Goal: Task Accomplishment & Management: Use online tool/utility

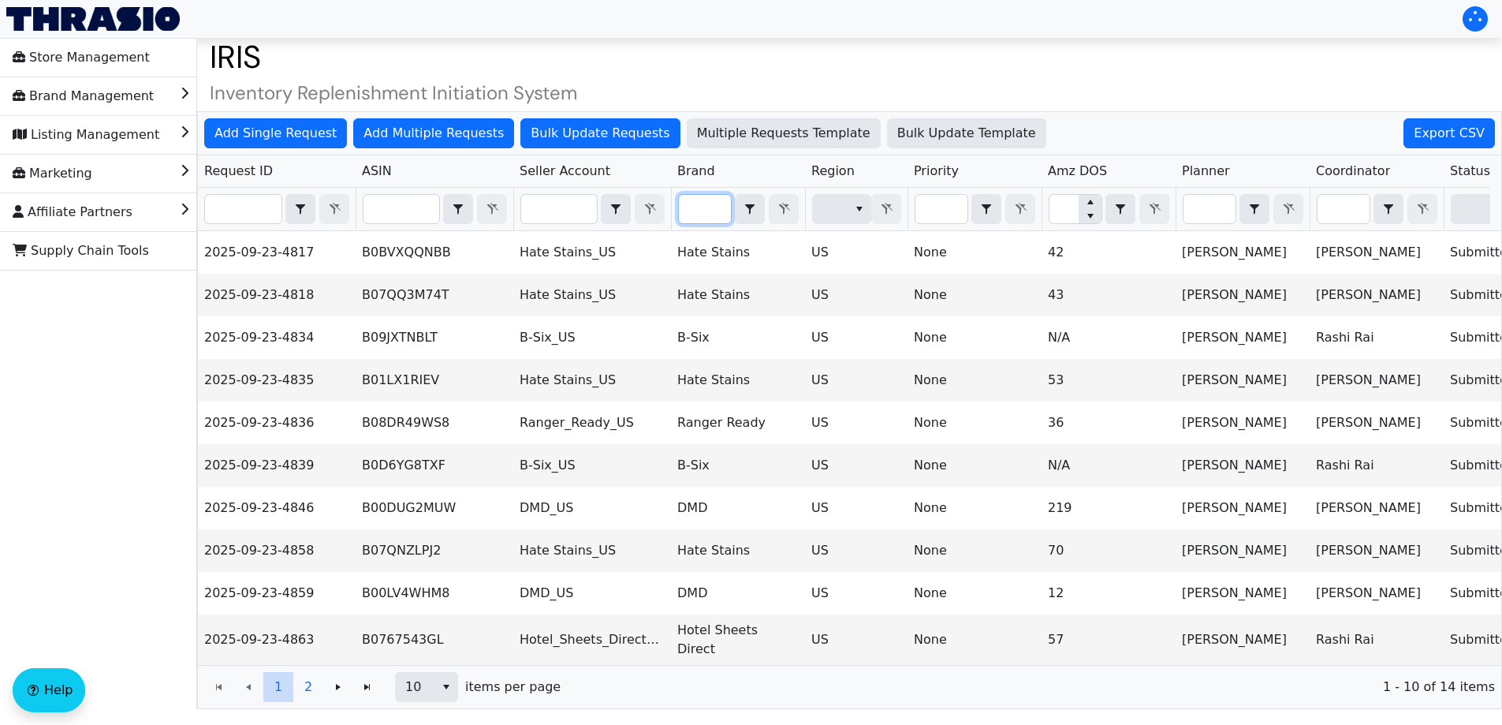
click at [710, 204] on input "Filter" at bounding box center [705, 209] width 52 height 28
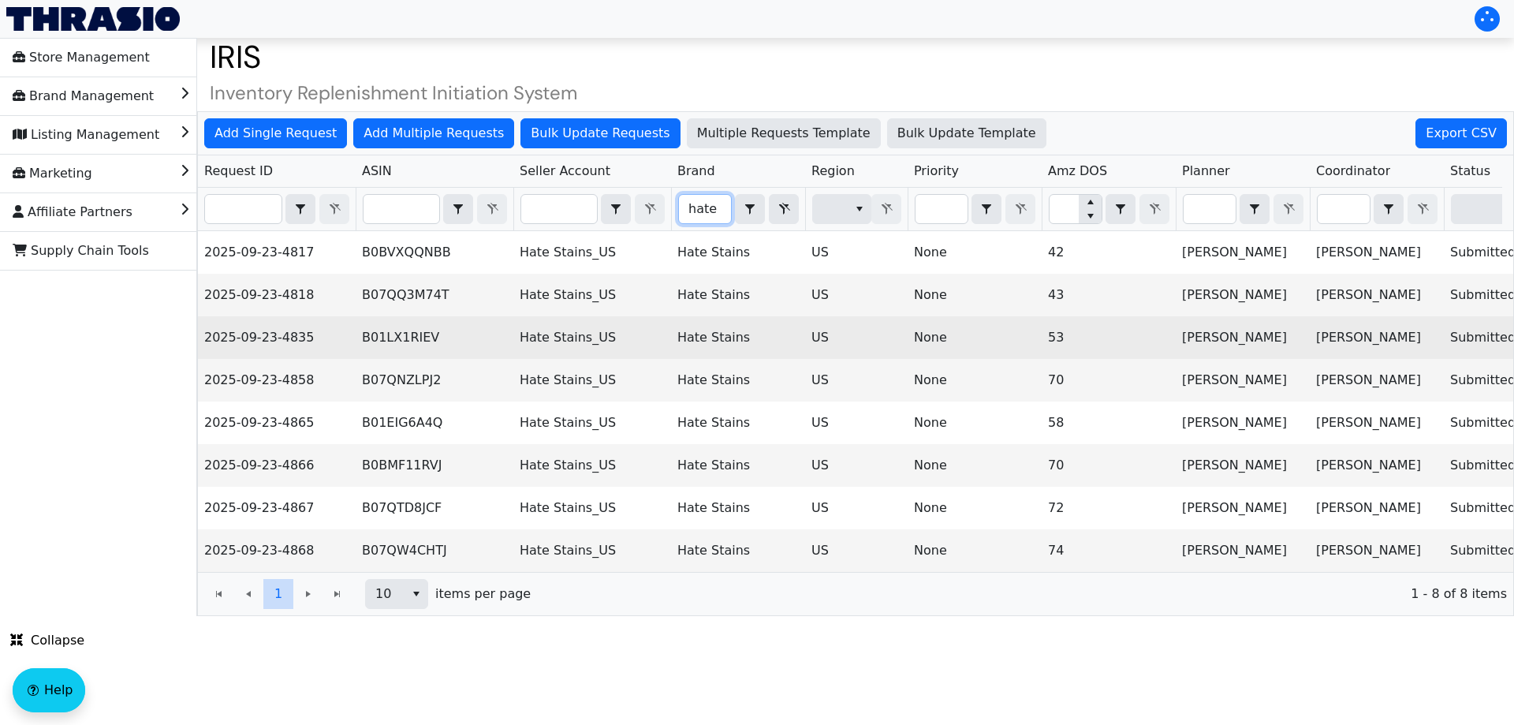
scroll to position [0, 636]
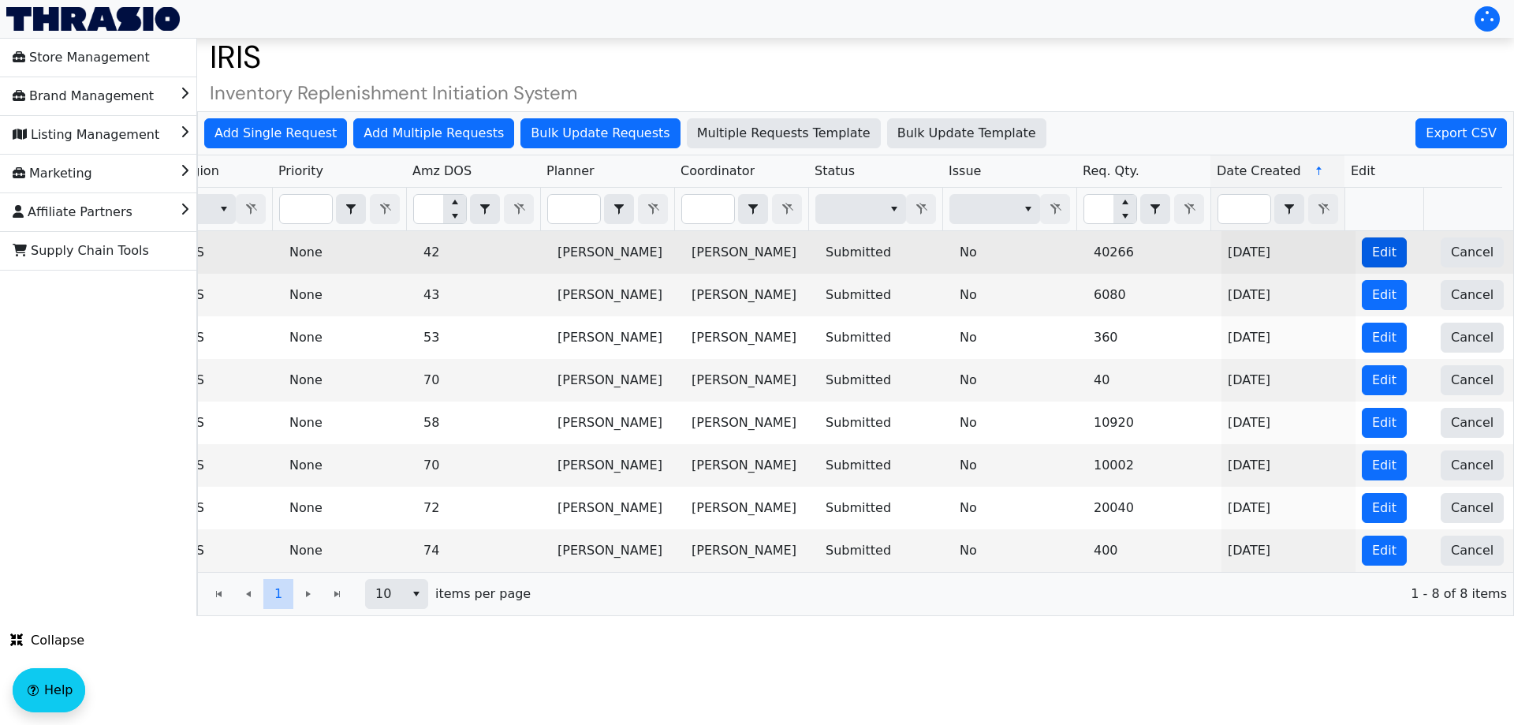
type input "hate"
click at [1374, 258] on span "Edit" at bounding box center [1384, 252] width 24 height 19
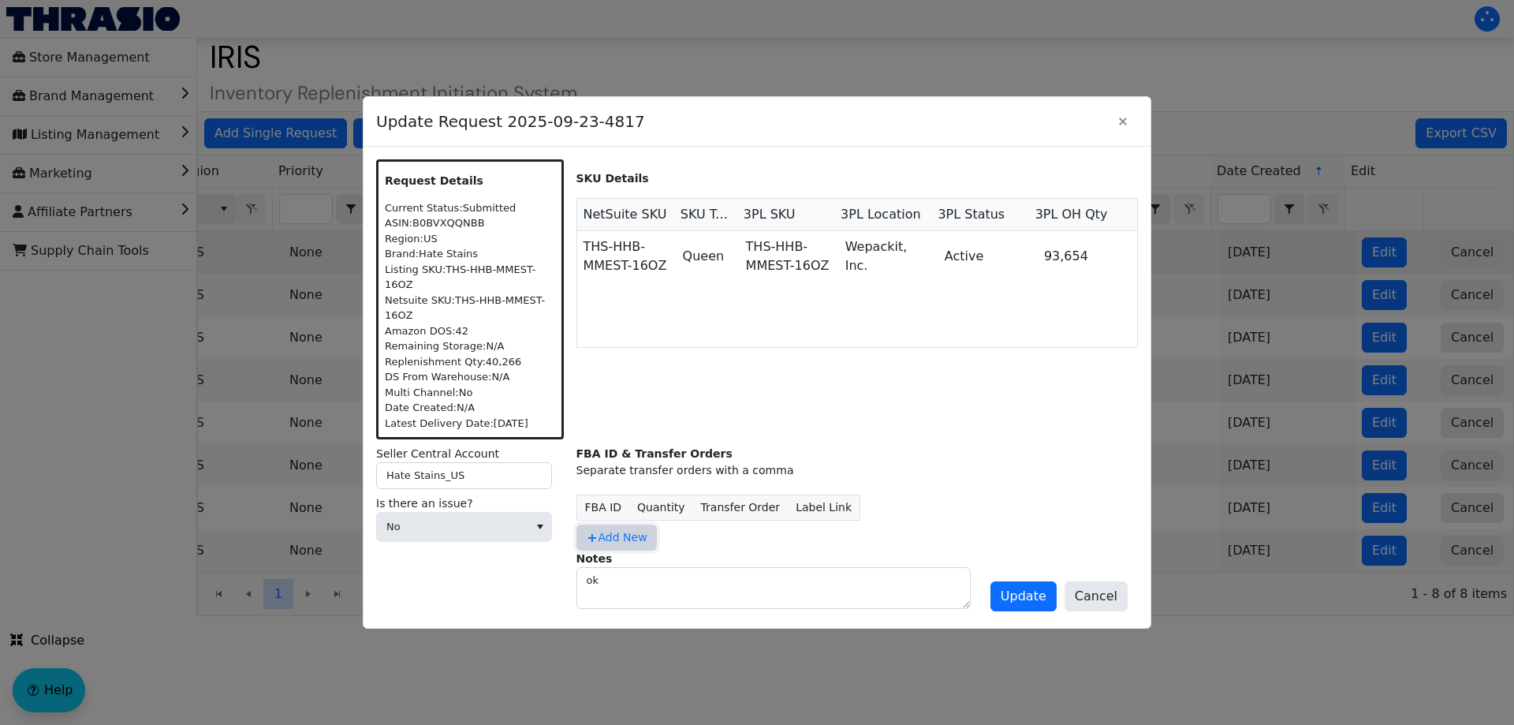
click at [617, 535] on span "Add New" at bounding box center [617, 537] width 62 height 17
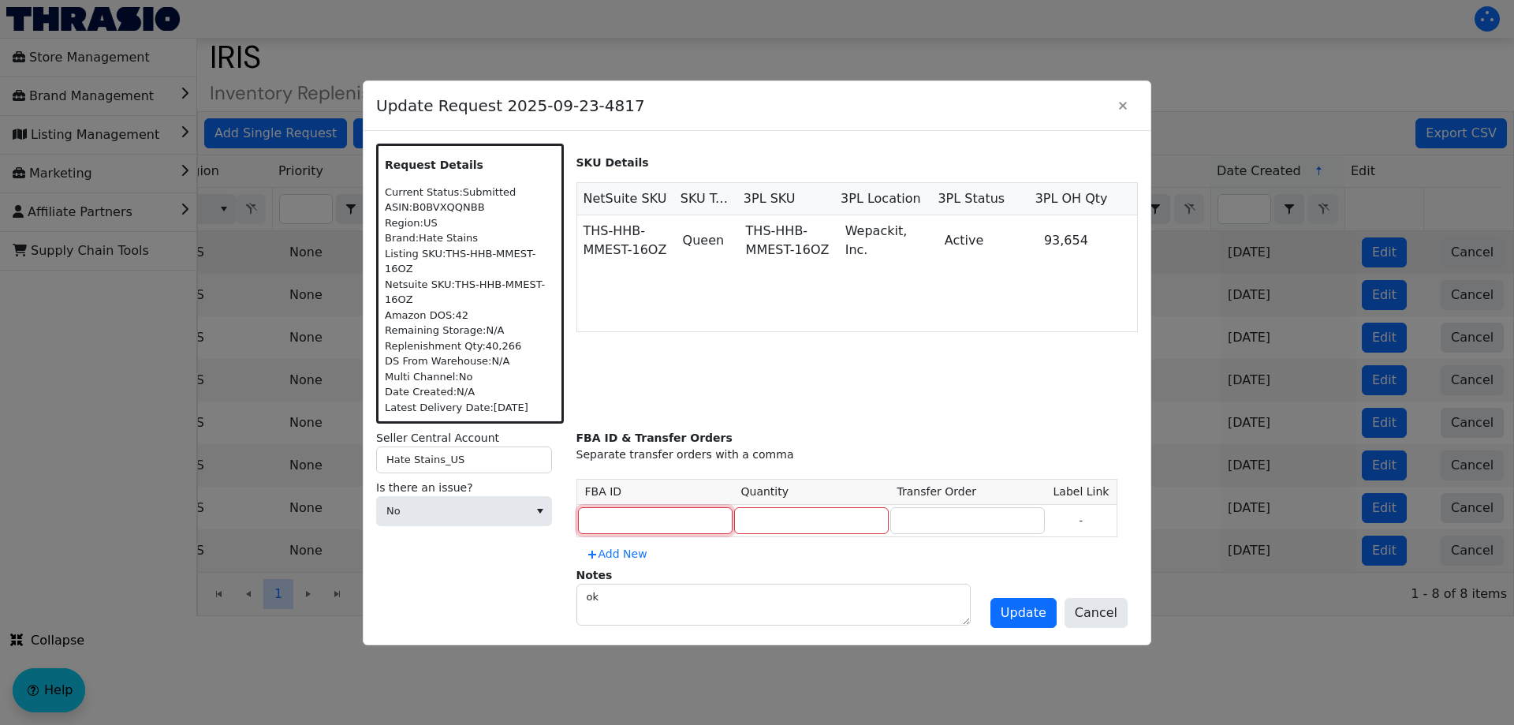
click at [662, 507] on input at bounding box center [655, 520] width 155 height 27
type input "MULTIPLE"
click at [458, 215] on div "ASIN: B0BVXQQNBB" at bounding box center [470, 207] width 170 height 16
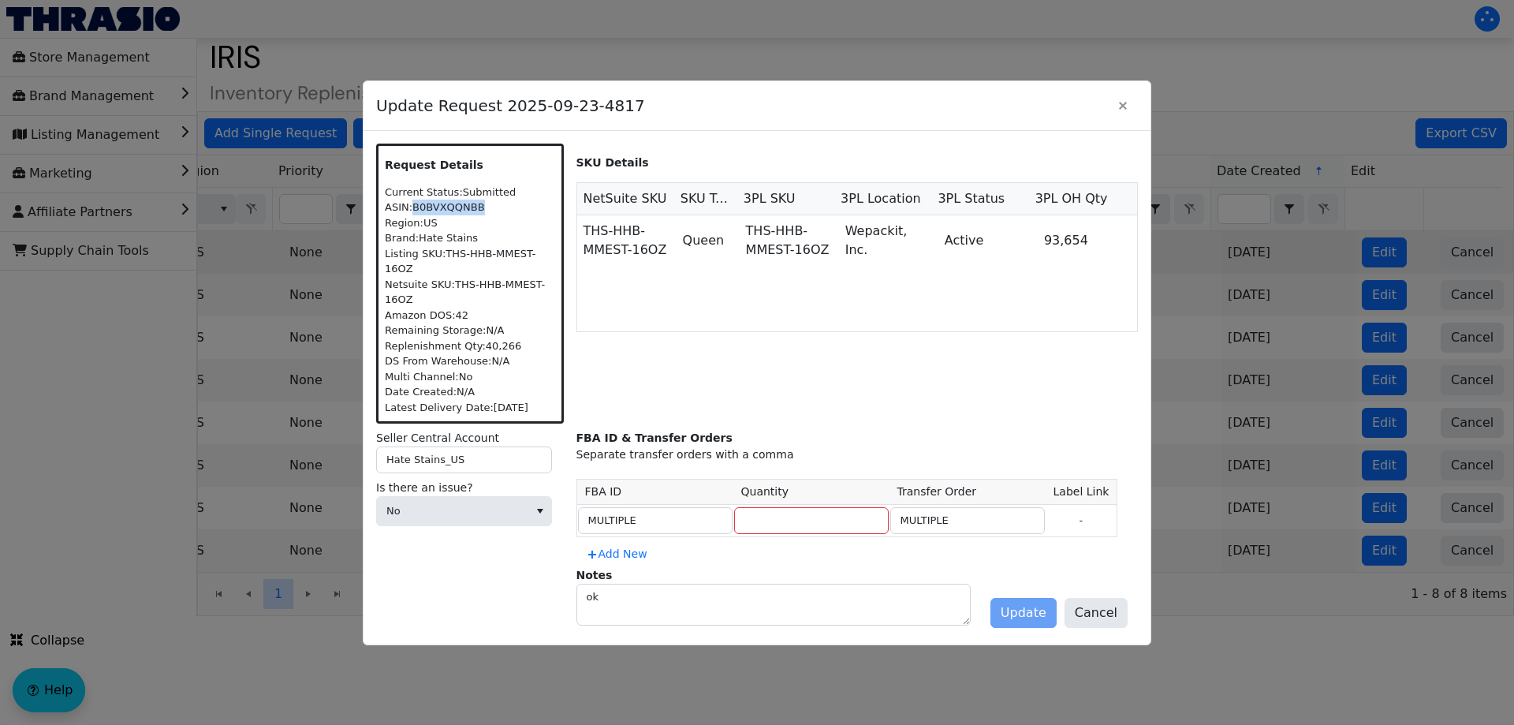
copy div "B0BVXQQNBB"
click at [790, 516] on input "number" at bounding box center [811, 520] width 155 height 27
type input "43452"
click at [762, 594] on textarea "ok" at bounding box center [773, 604] width 393 height 40
click at [1038, 603] on span "Update" at bounding box center [1024, 612] width 46 height 19
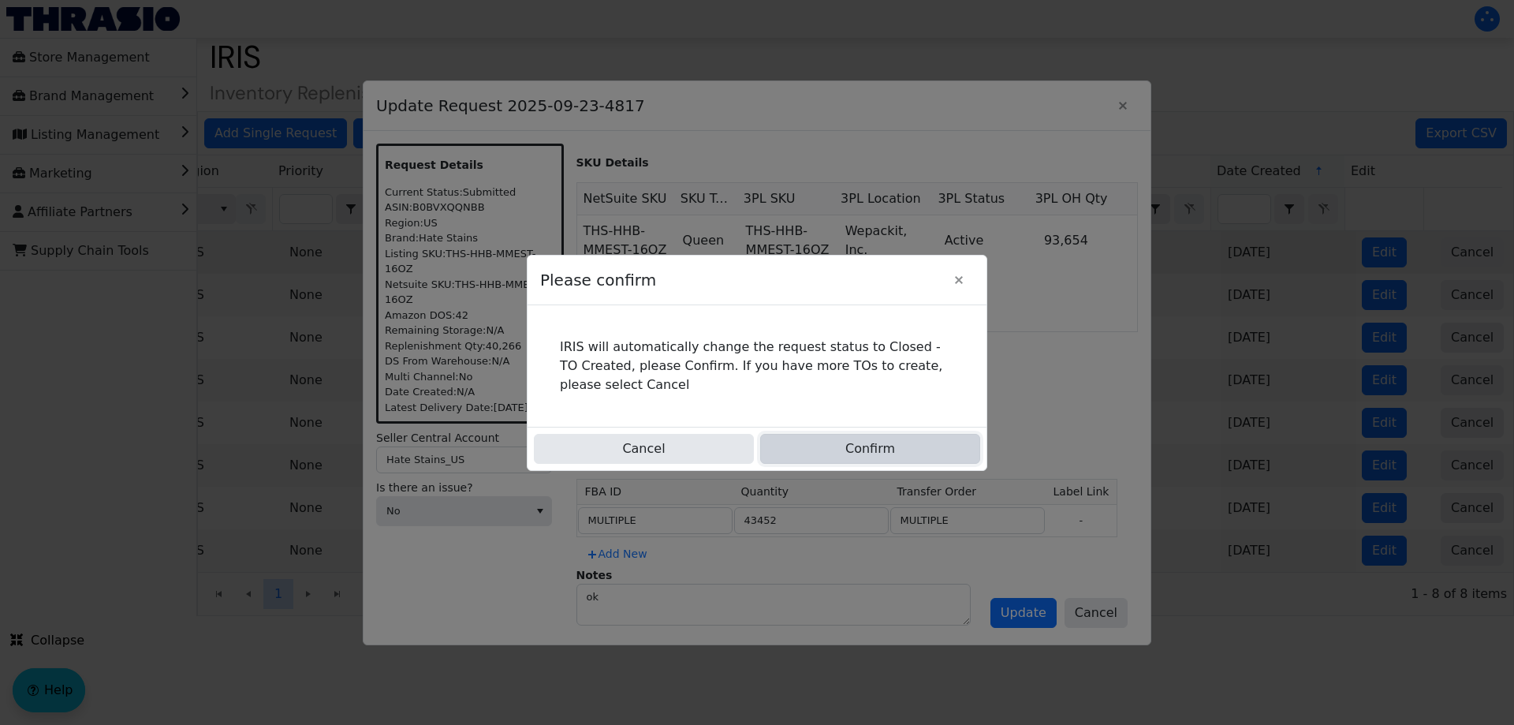
click at [884, 458] on button "Confirm" at bounding box center [870, 449] width 220 height 30
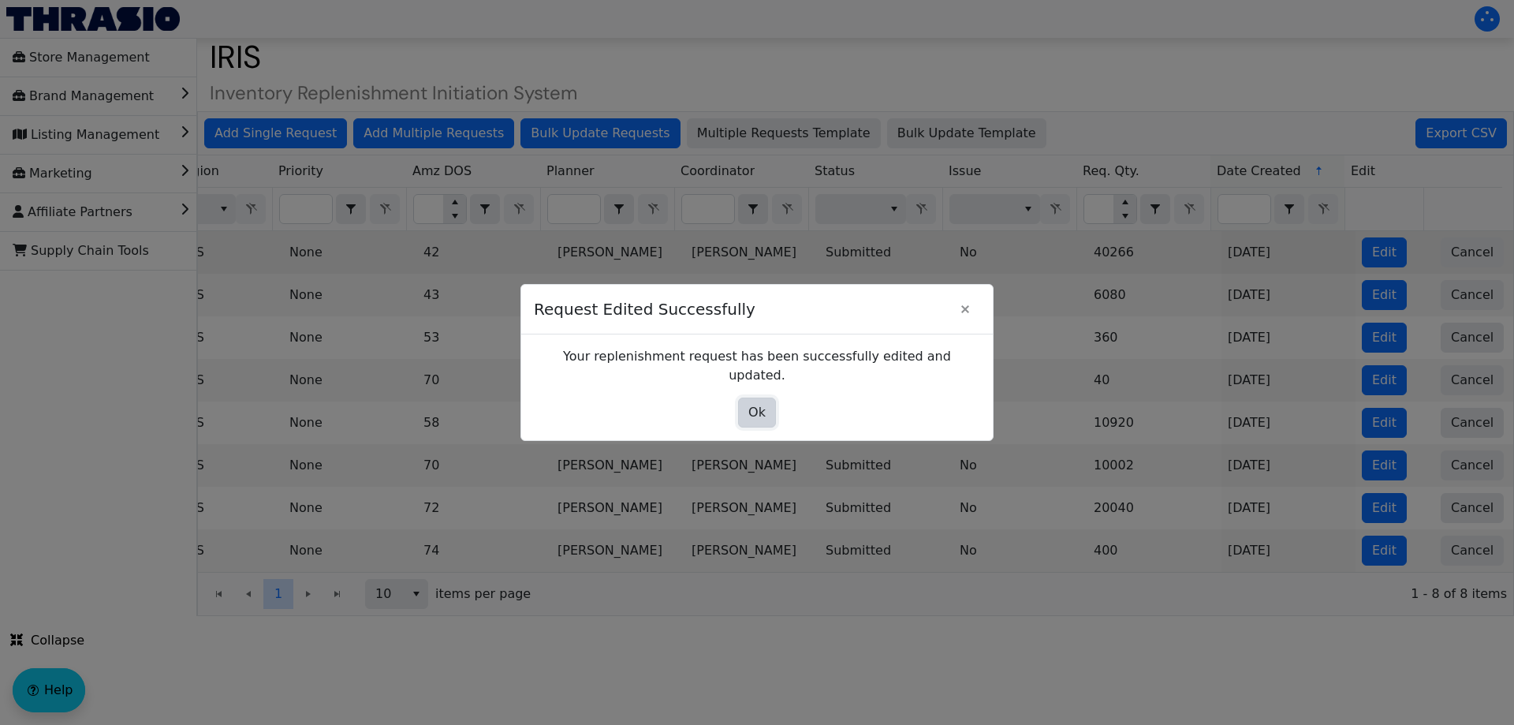
click at [764, 416] on button "Ok" at bounding box center [757, 412] width 38 height 30
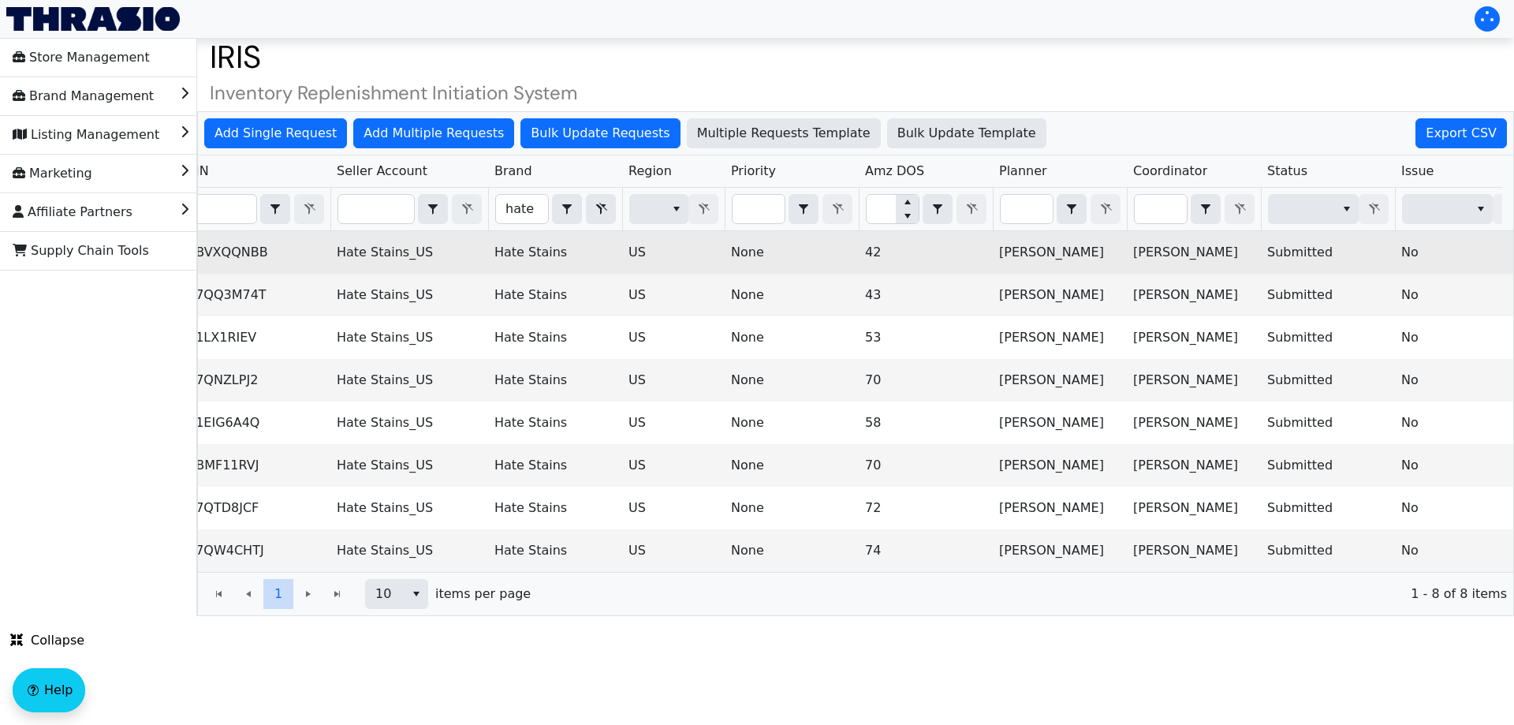
scroll to position [0, 0]
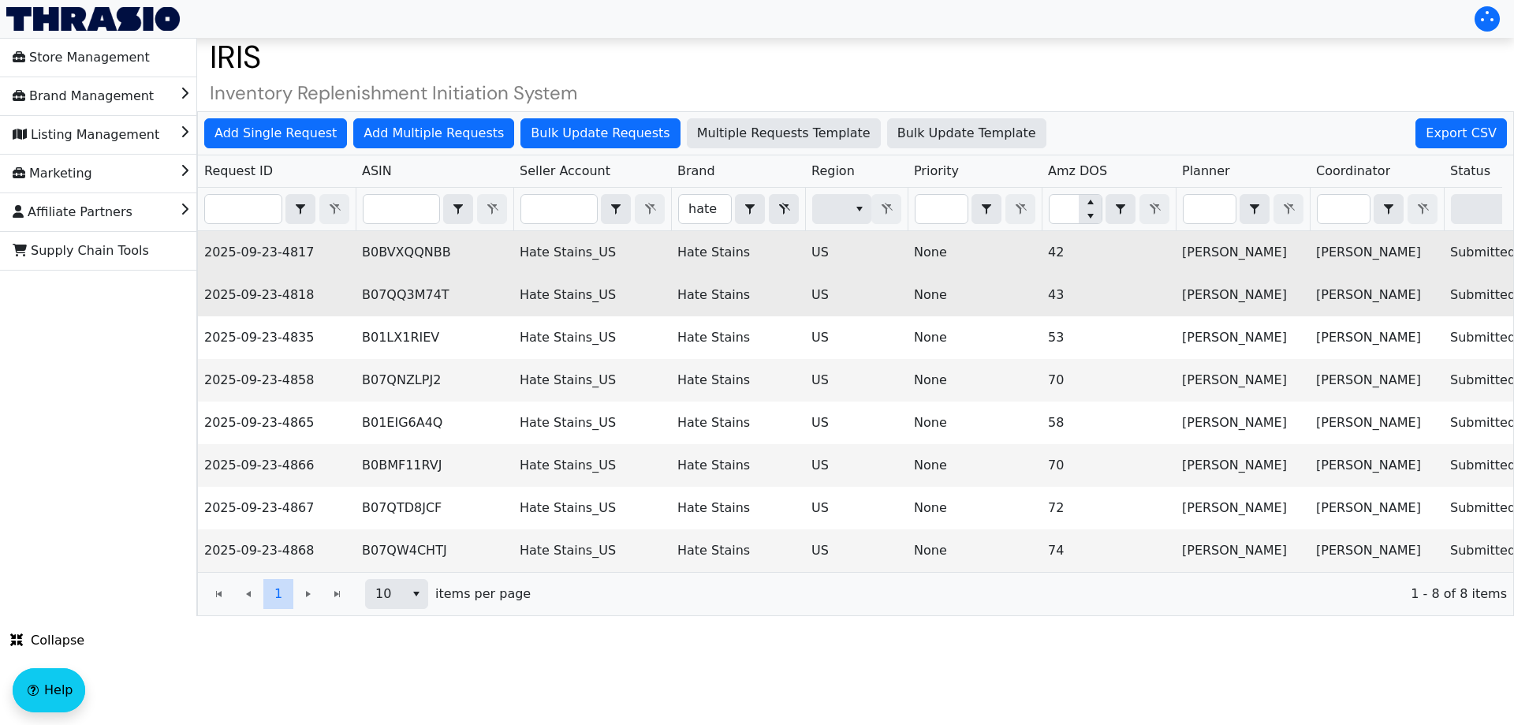
click at [405, 290] on td "B07QQ3M74T" at bounding box center [435, 295] width 158 height 43
copy td "B07QQ3M74T"
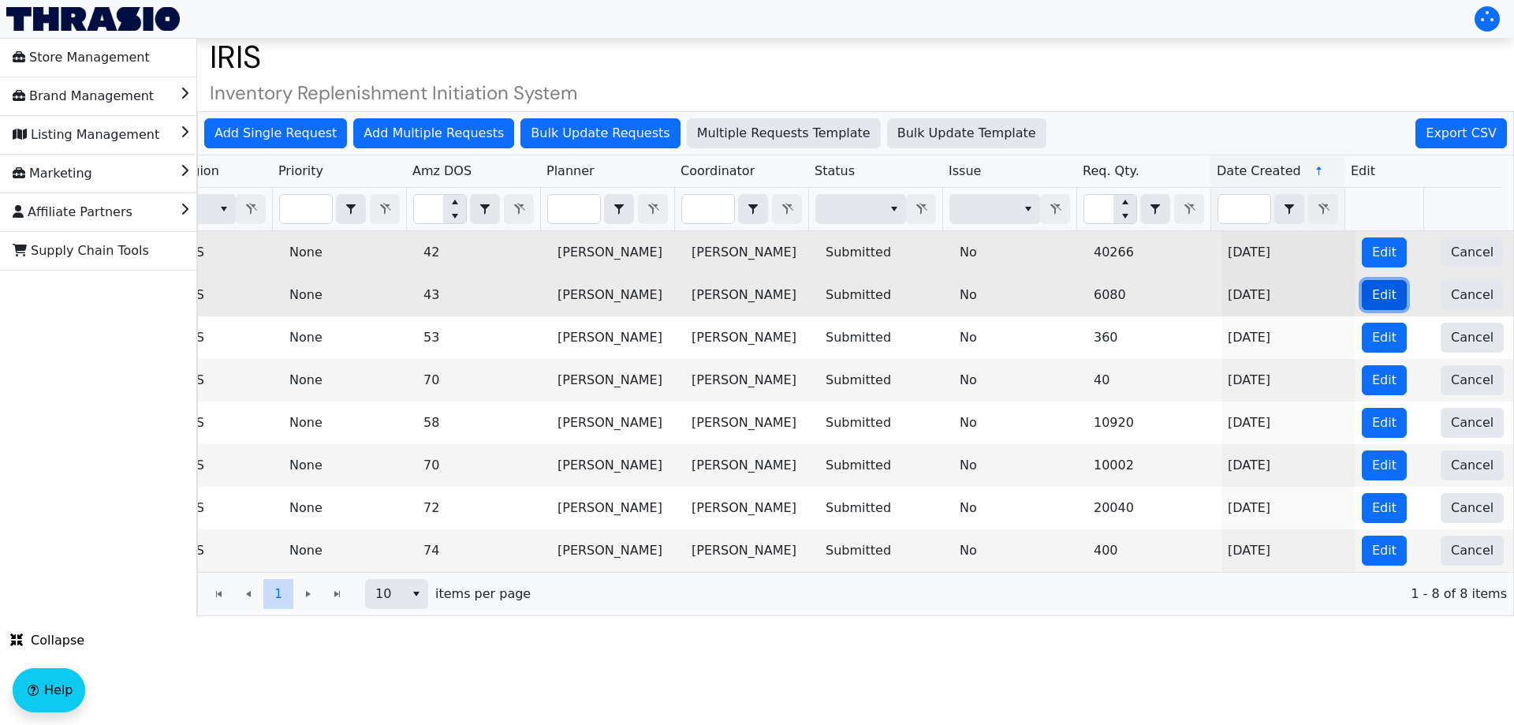
click at [1362, 285] on button "Edit" at bounding box center [1384, 295] width 45 height 30
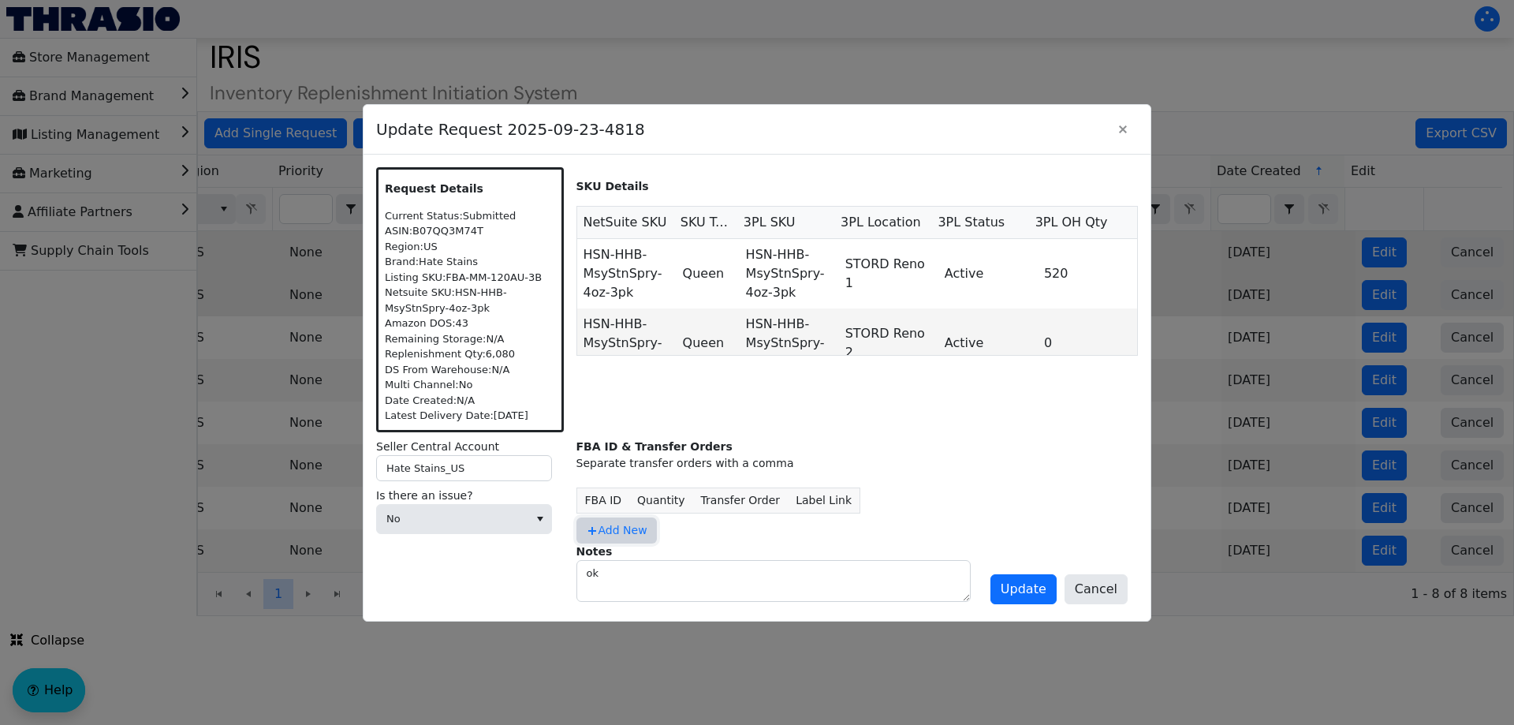
click at [617, 531] on span "Add New" at bounding box center [617, 530] width 62 height 17
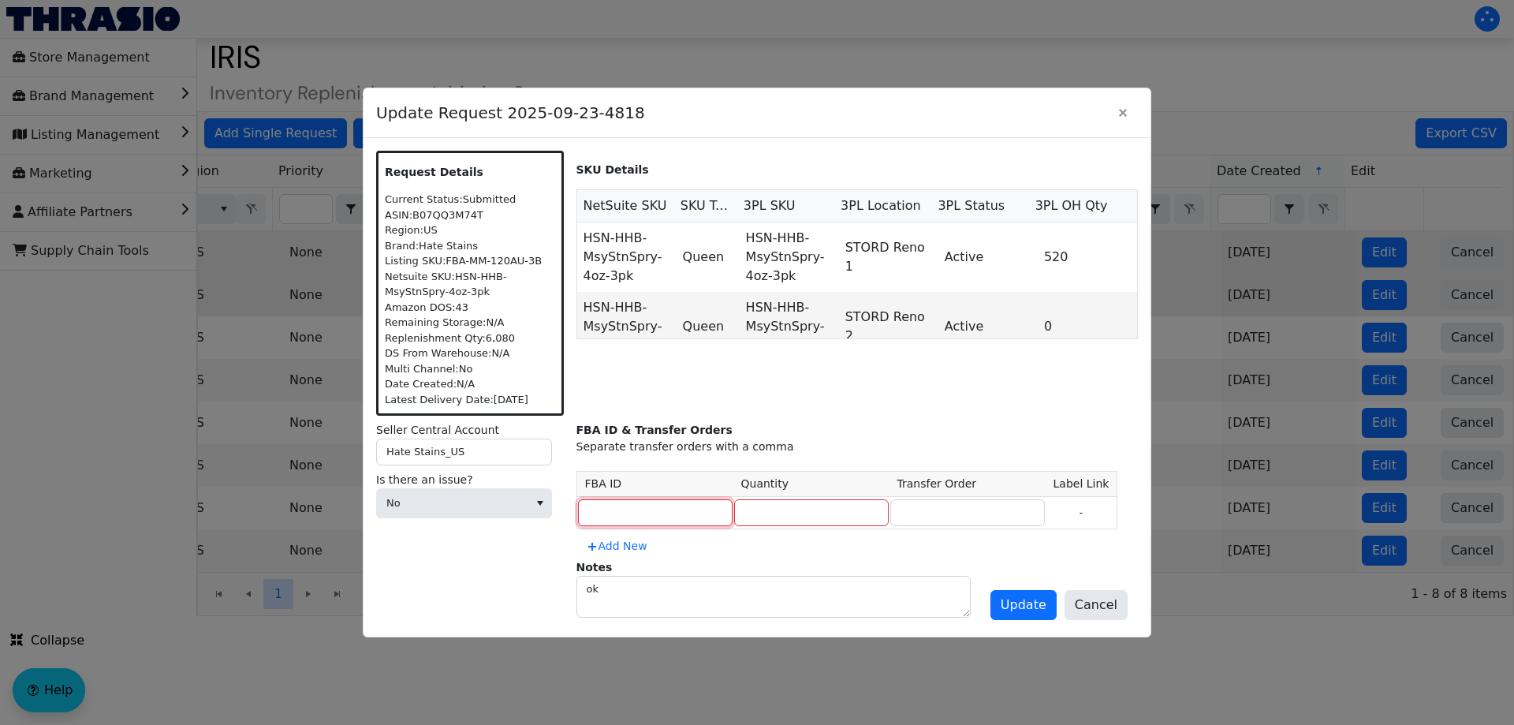
click at [629, 523] on input at bounding box center [655, 512] width 155 height 27
type input "MULTIPLE"
type input "6080"
type input "MULTIPLE"
click at [1013, 602] on span "Update" at bounding box center [1024, 604] width 46 height 19
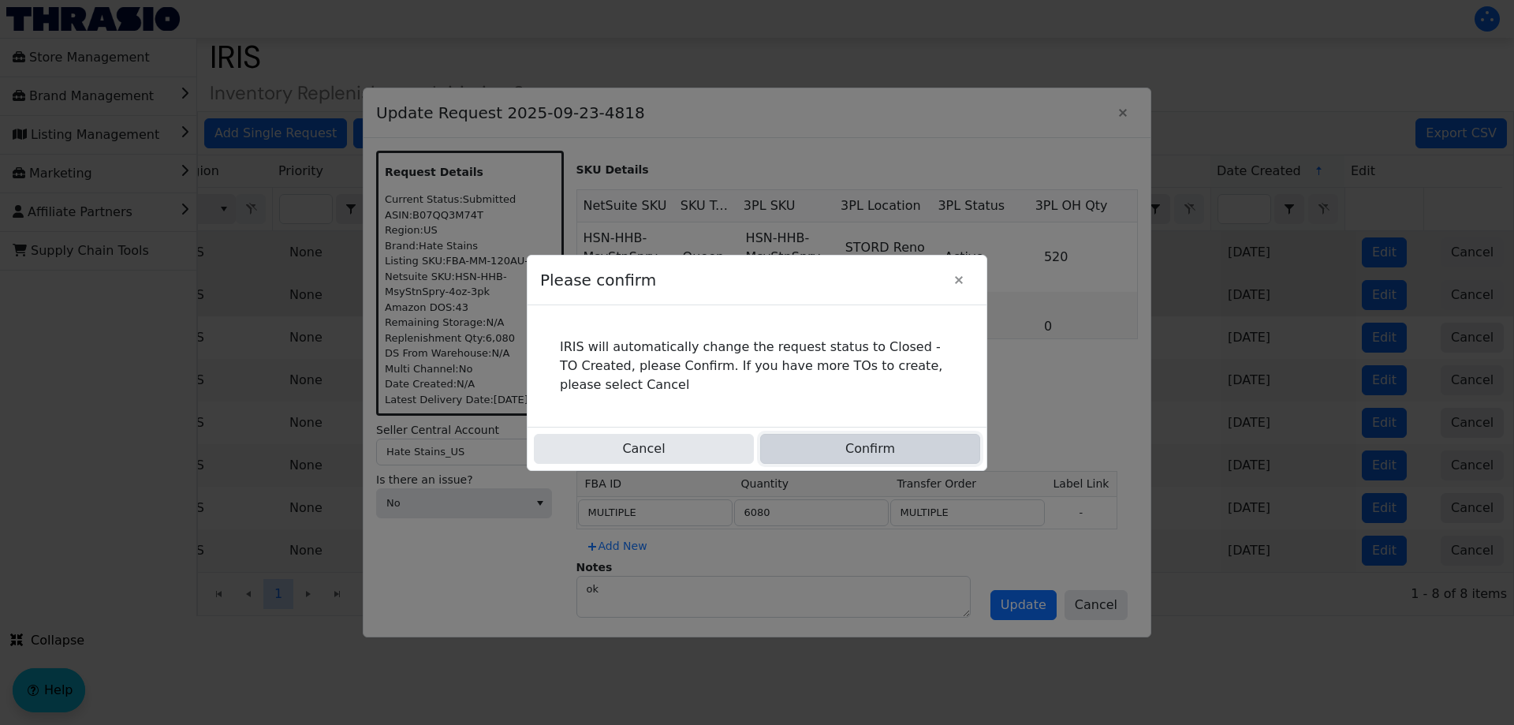
click at [931, 451] on button "Confirm" at bounding box center [870, 449] width 220 height 30
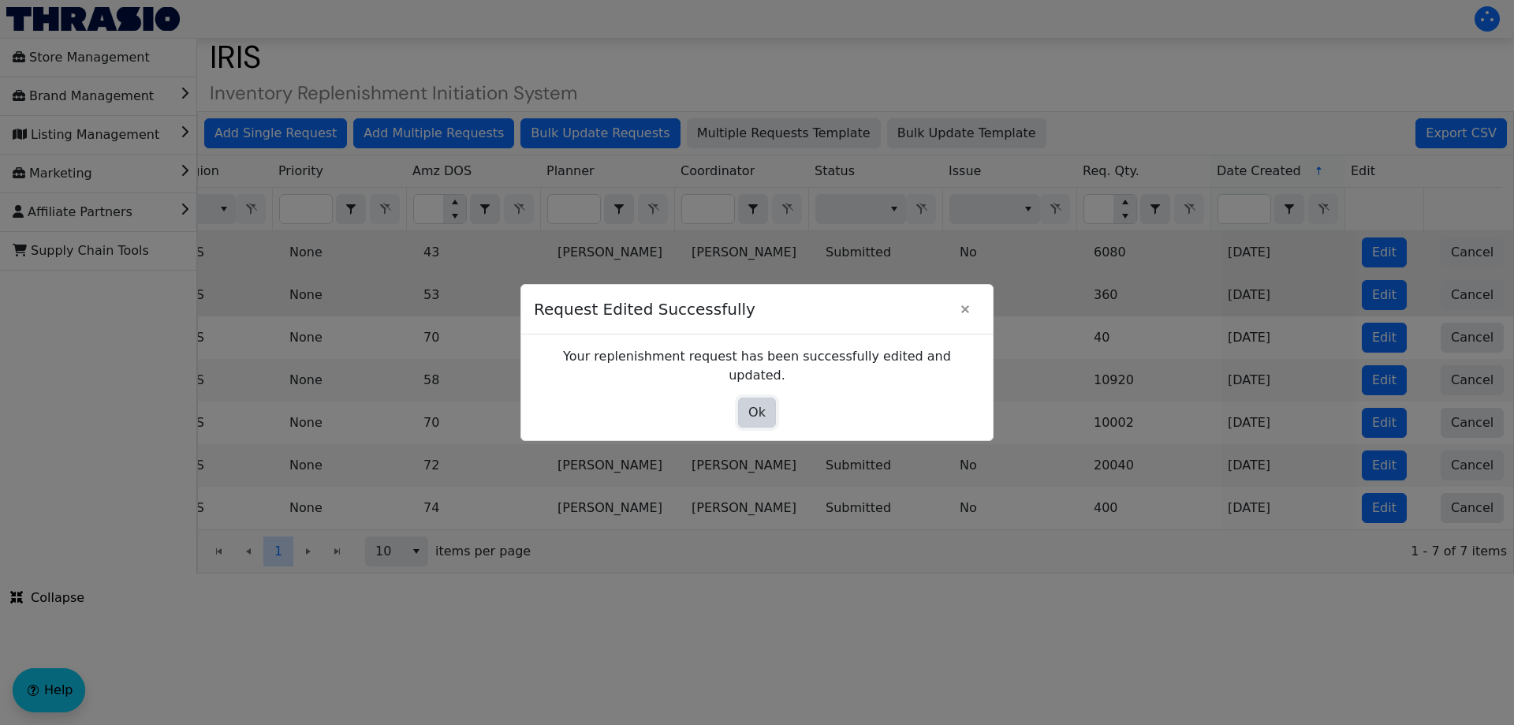
click at [750, 403] on span "Ok" at bounding box center [756, 412] width 17 height 19
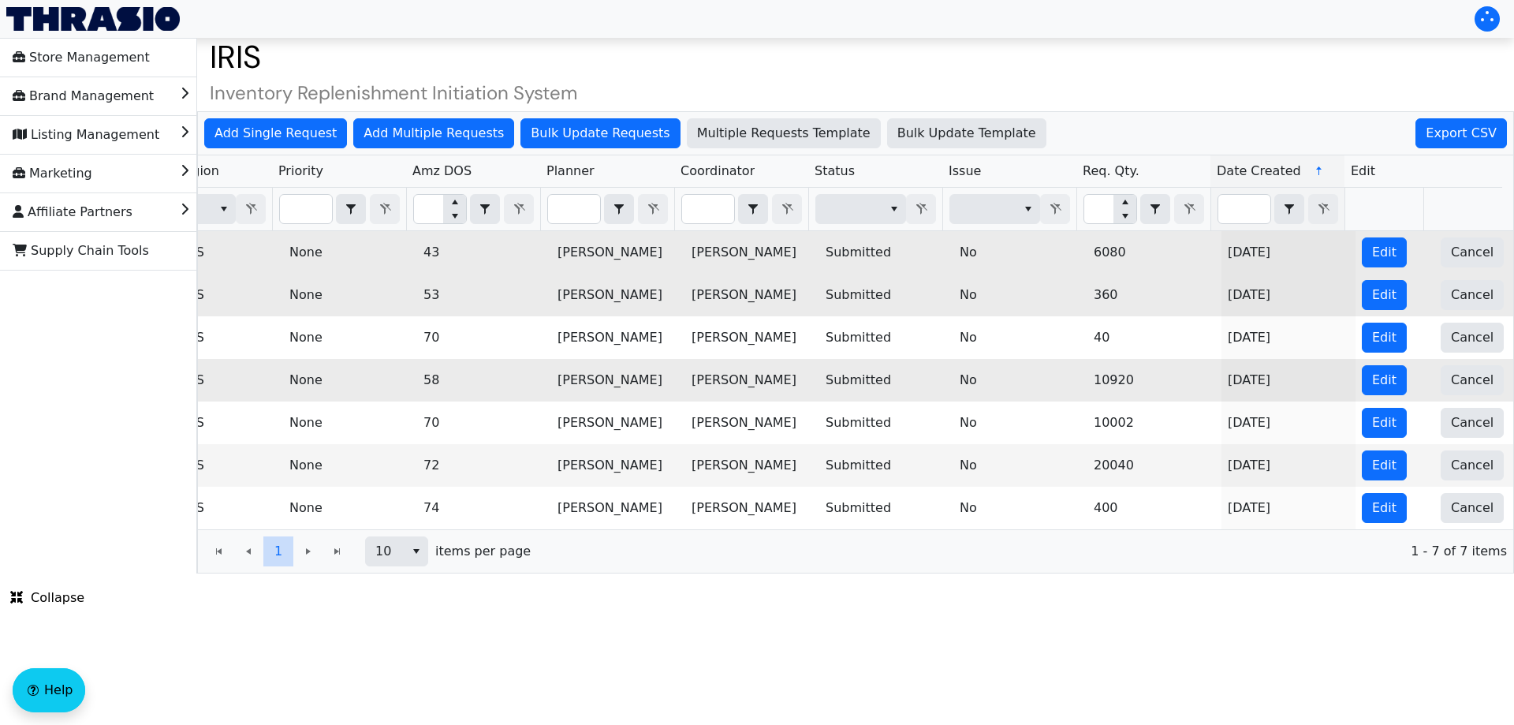
click at [701, 370] on td "[PERSON_NAME]" at bounding box center [752, 380] width 134 height 43
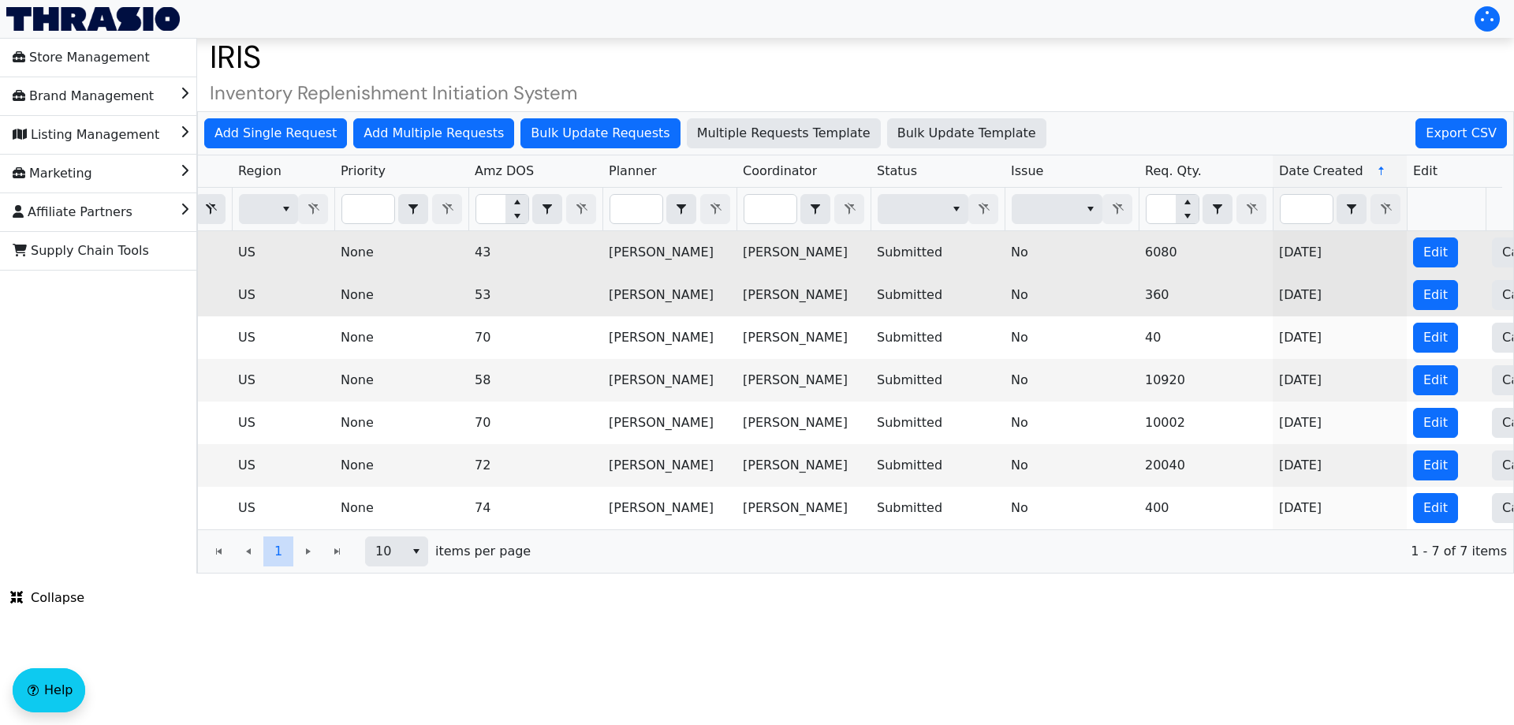
scroll to position [0, 575]
click at [1431, 295] on span "Edit" at bounding box center [1434, 294] width 24 height 19
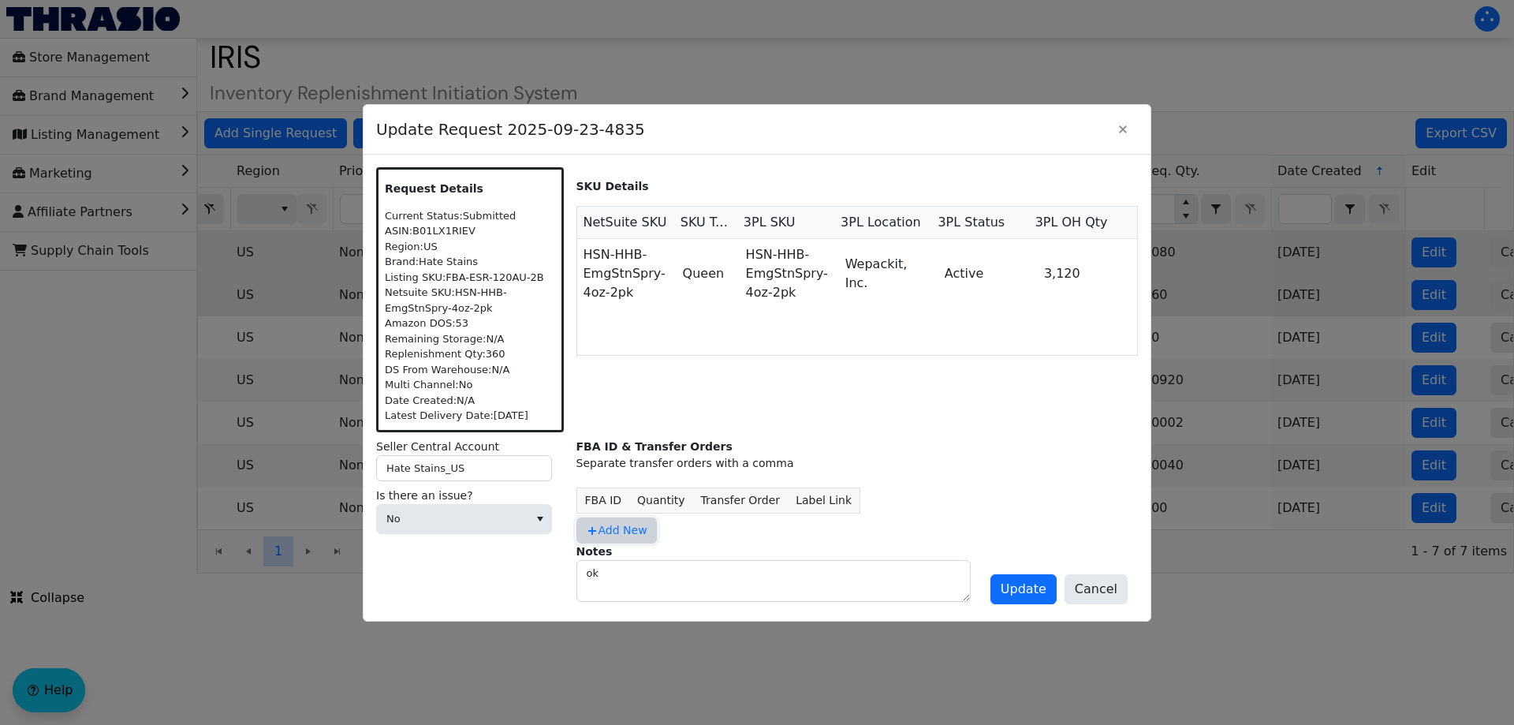
click at [608, 524] on span "Add New" at bounding box center [617, 530] width 62 height 17
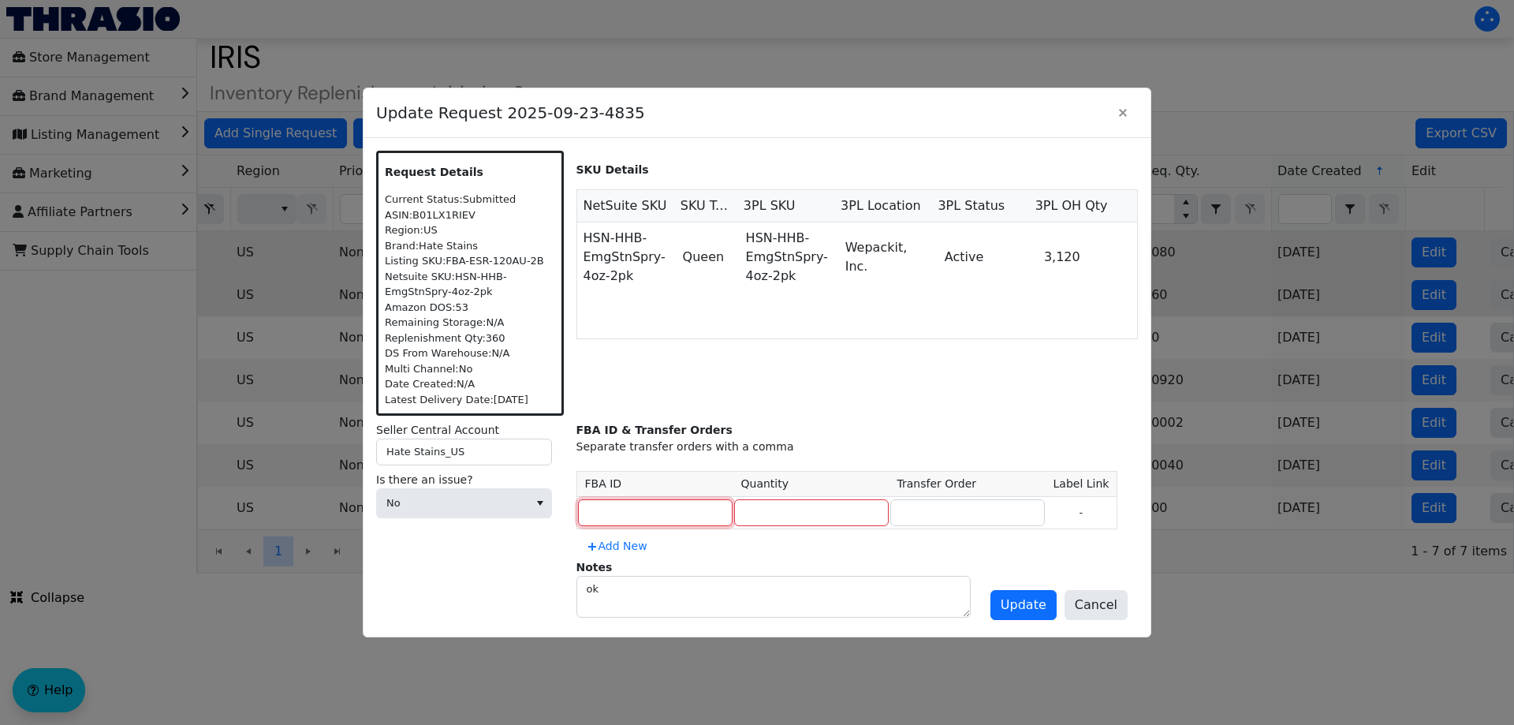
click at [622, 501] on input at bounding box center [655, 512] width 155 height 27
type input "MULTIPLE"
click at [748, 521] on input "number" at bounding box center [811, 512] width 155 height 27
type input "360"
type input "MULTIPLE"
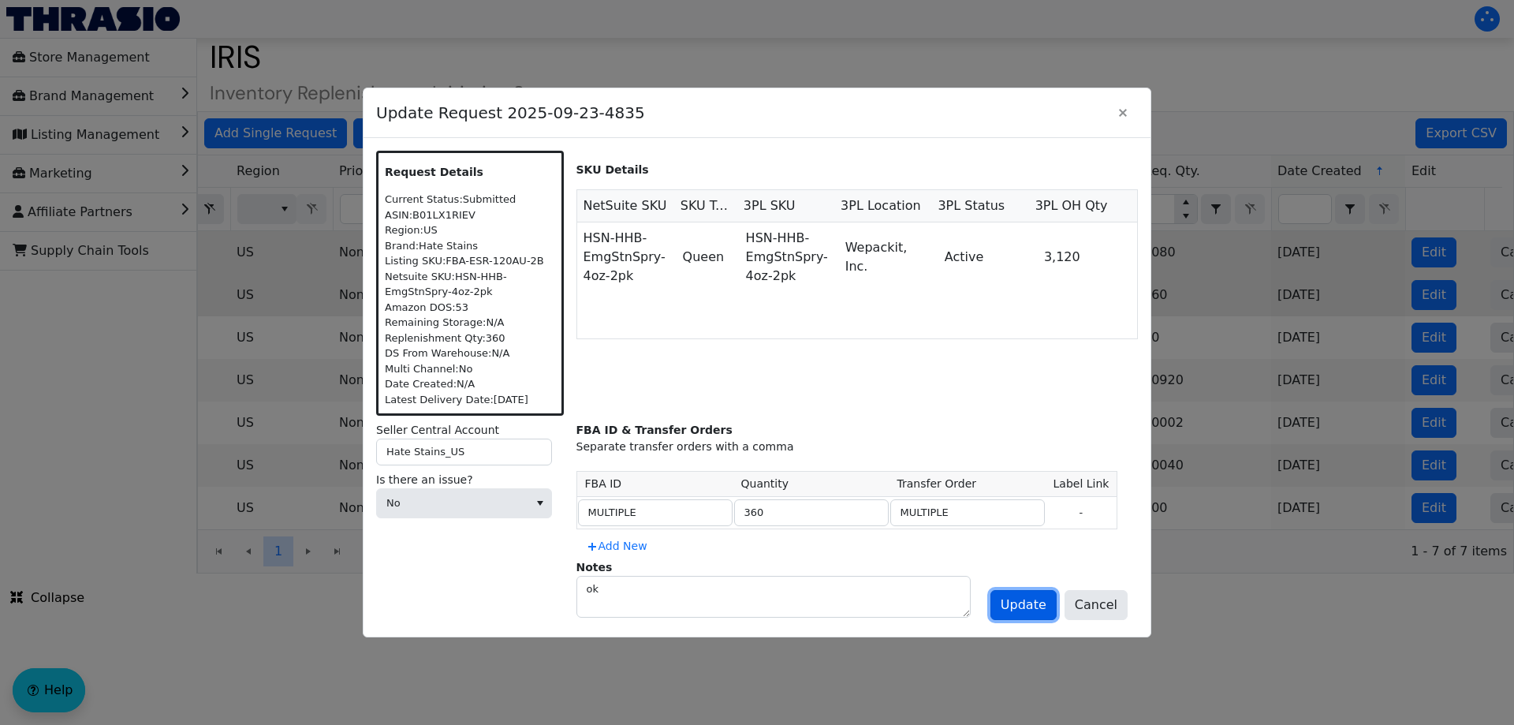
click at [1020, 613] on span "Update" at bounding box center [1024, 604] width 46 height 19
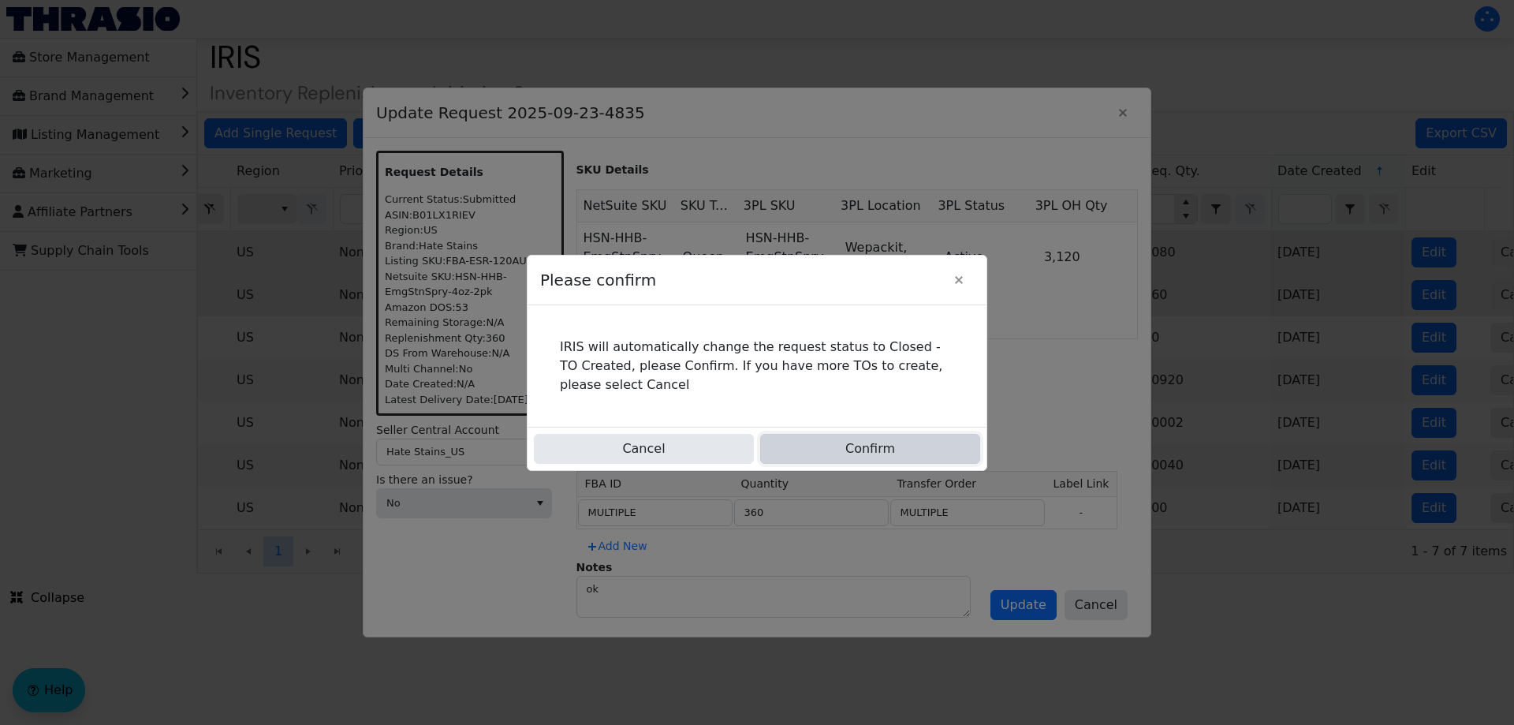
click at [900, 447] on button "Confirm" at bounding box center [870, 449] width 220 height 30
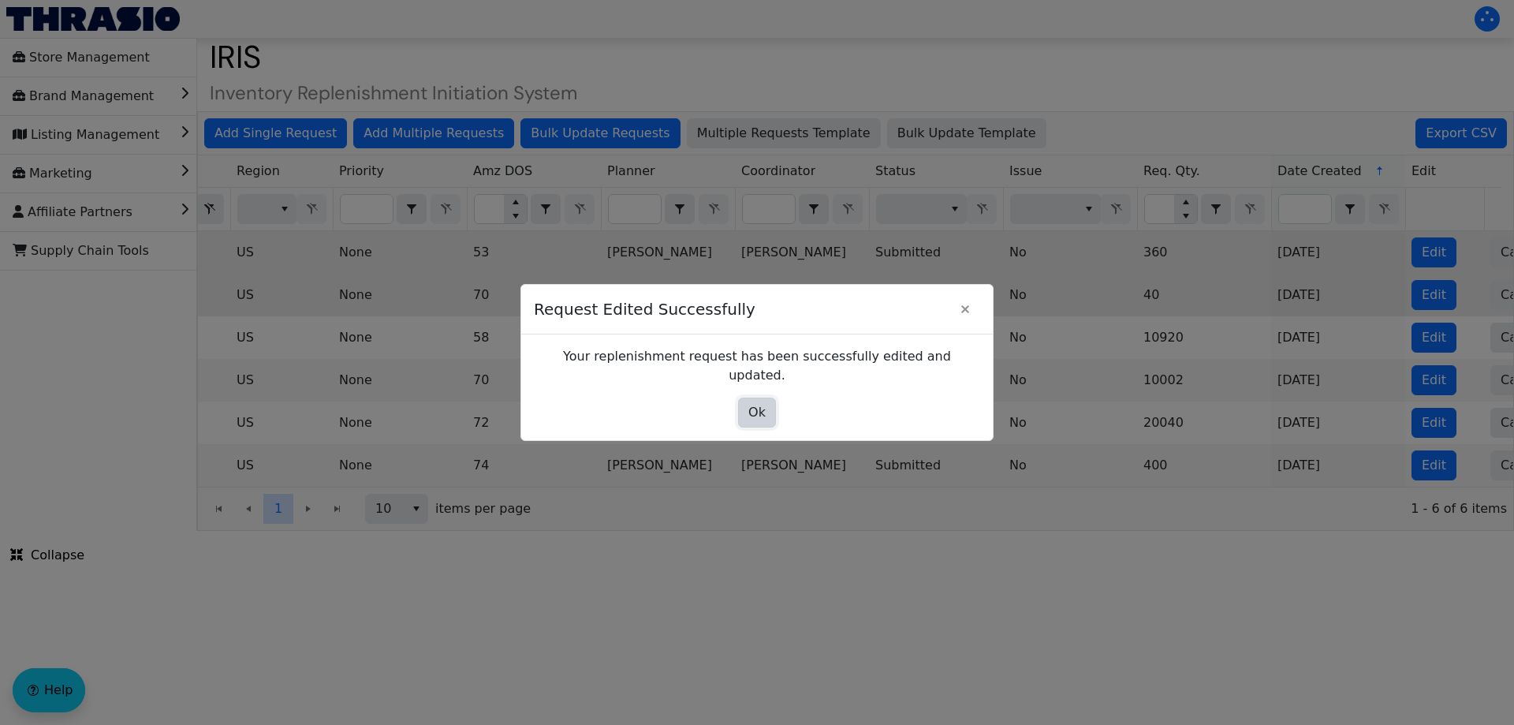
click at [751, 403] on span "Ok" at bounding box center [756, 412] width 17 height 19
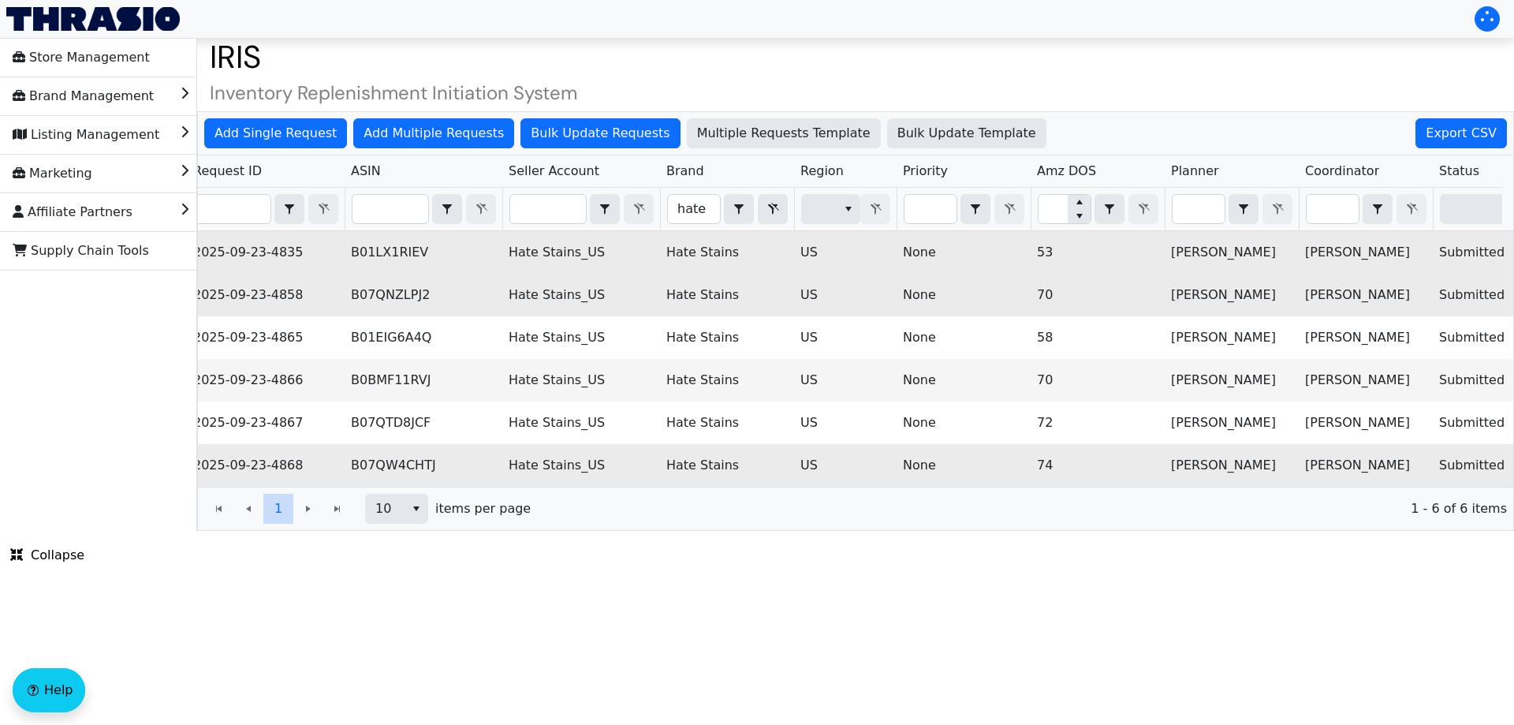
scroll to position [0, 0]
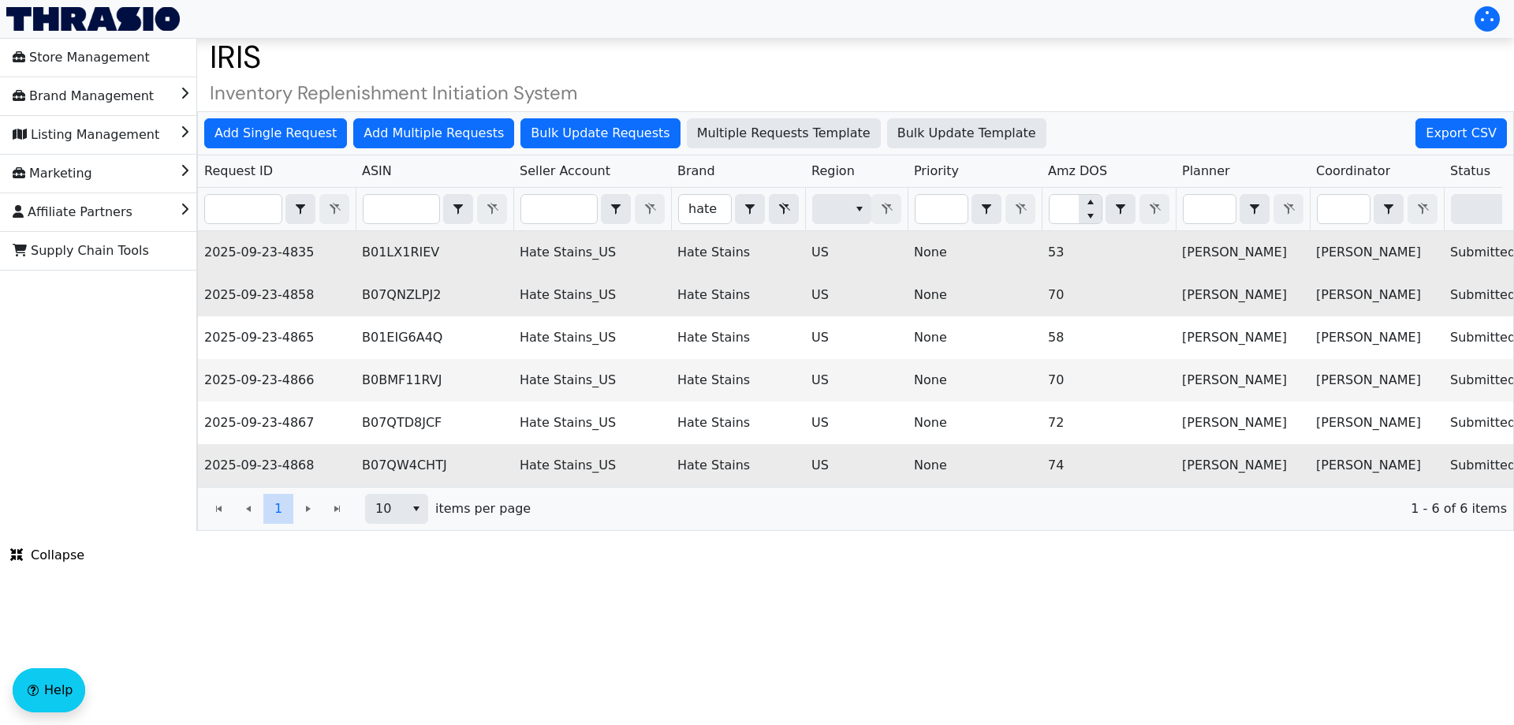
click at [405, 471] on td "B07QW4CHTJ" at bounding box center [435, 465] width 158 height 43
copy td "B07QW4CHTJ"
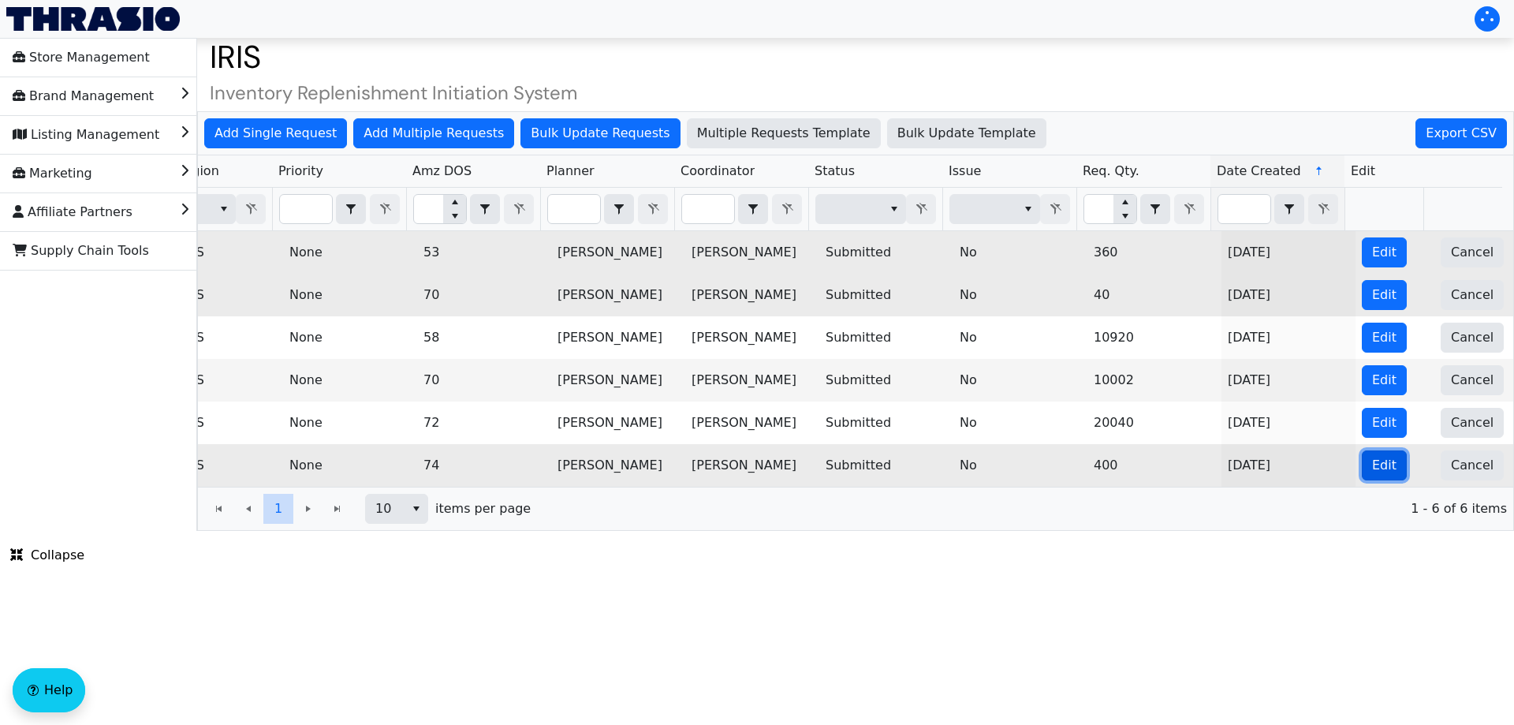
click at [1371, 450] on button "Edit" at bounding box center [1384, 465] width 45 height 30
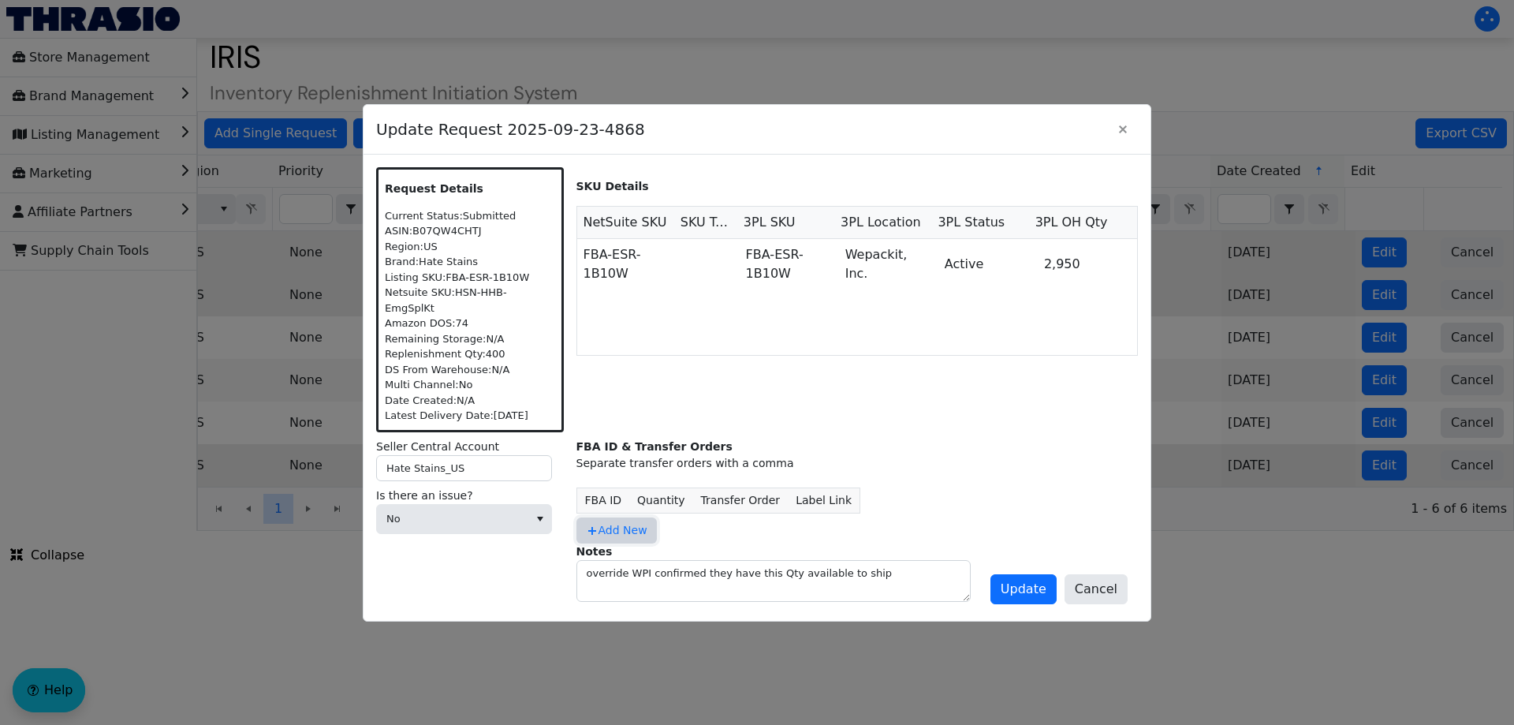
click at [633, 517] on button "Add New" at bounding box center [616, 530] width 80 height 26
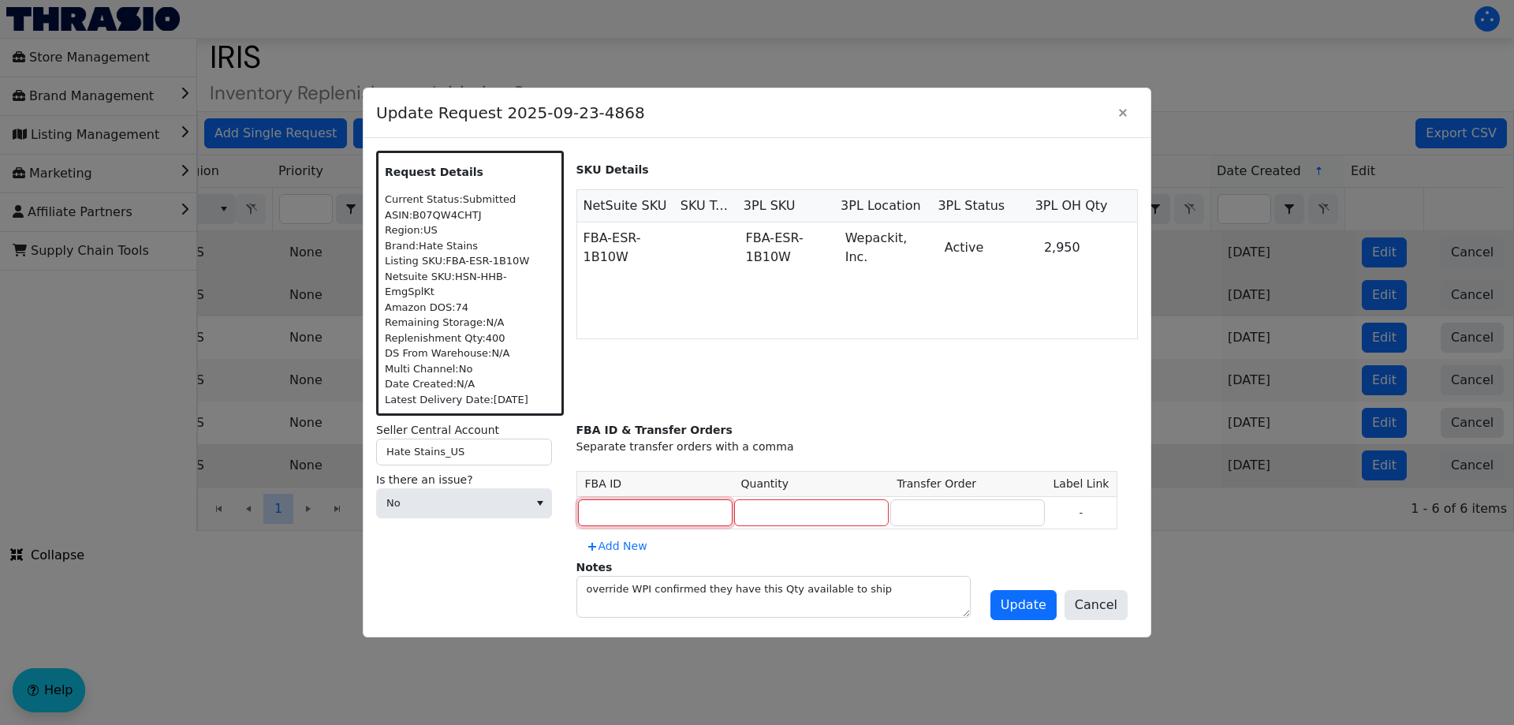
click at [635, 510] on input at bounding box center [655, 512] width 155 height 27
type input "MULTIPLE"
click at [761, 508] on input "number" at bounding box center [811, 512] width 155 height 27
type input "400"
type input "MULTIPLE"
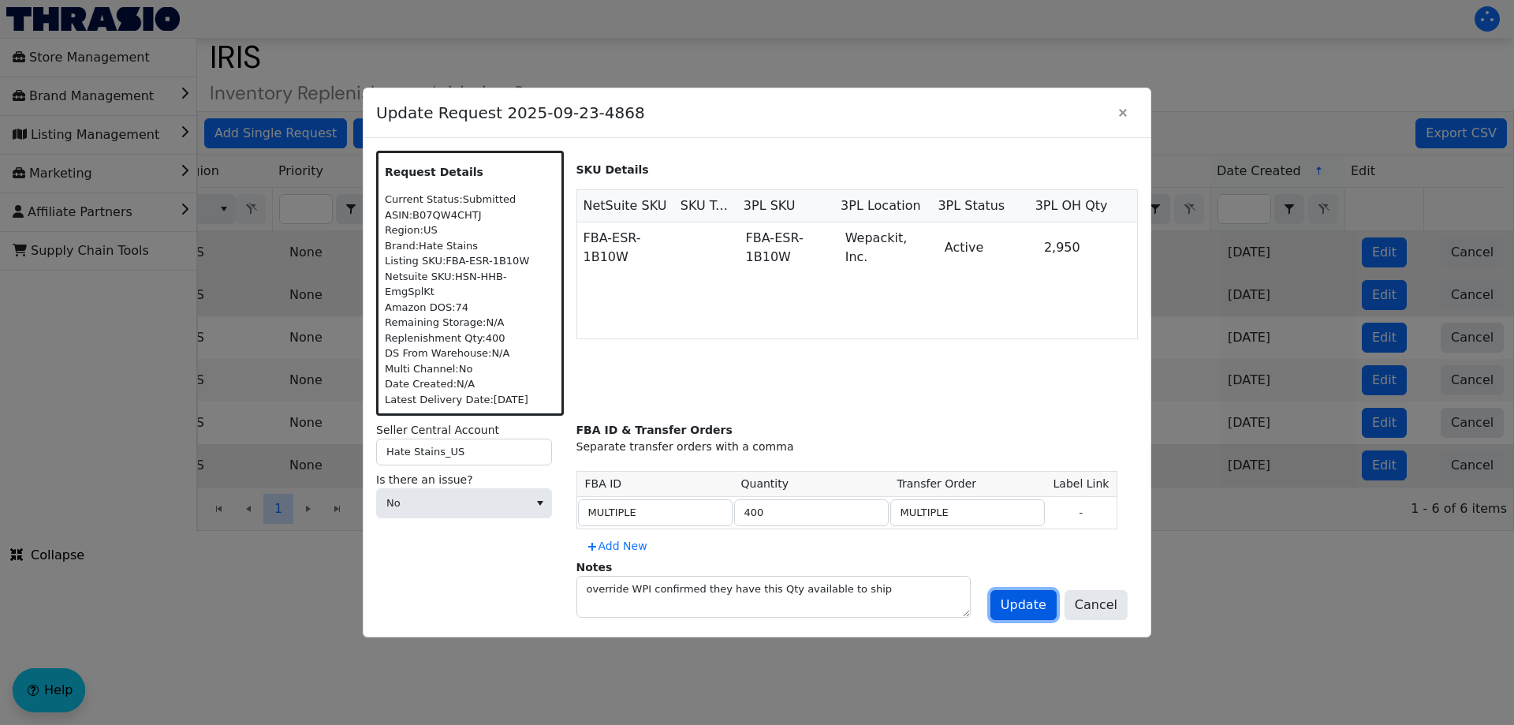
click at [1043, 602] on span "Update" at bounding box center [1024, 604] width 46 height 19
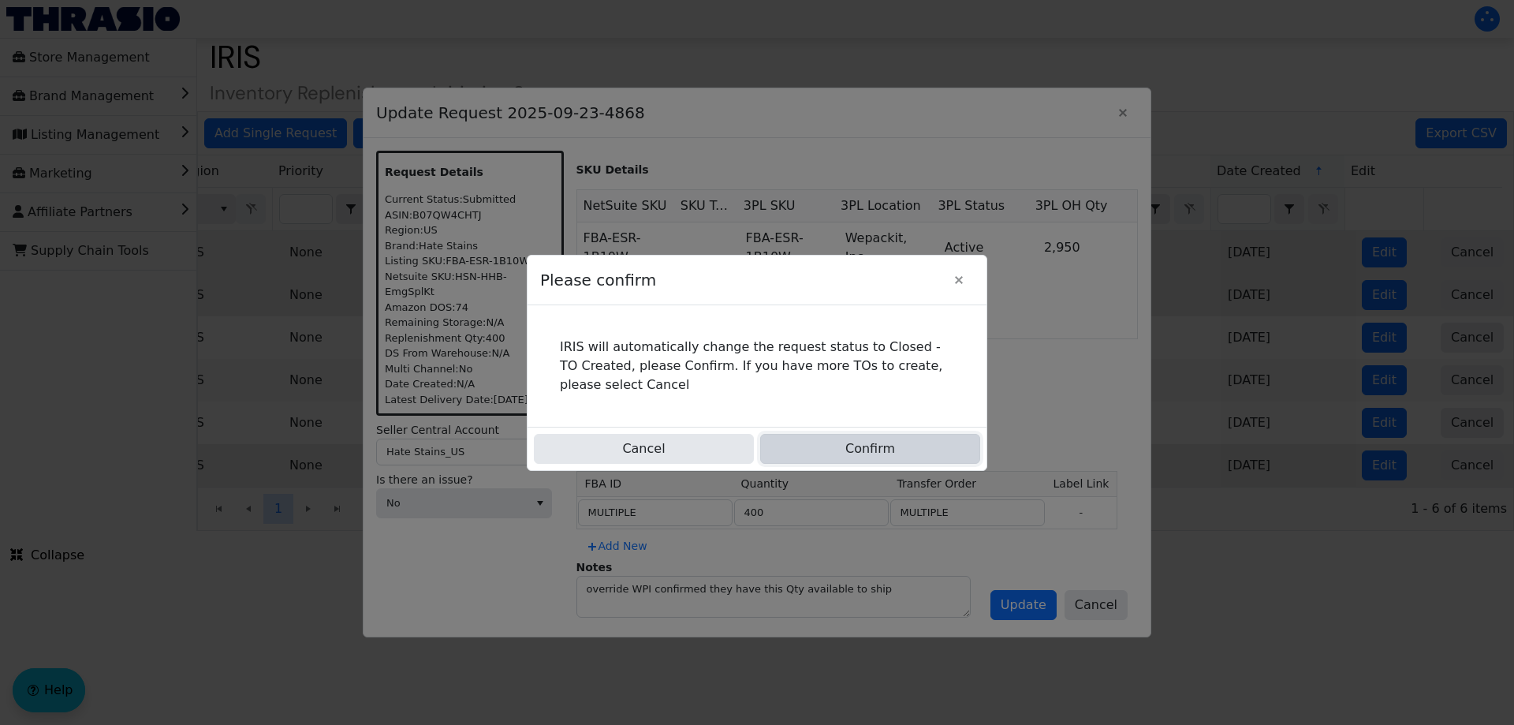
click at [870, 451] on button "Confirm" at bounding box center [870, 449] width 220 height 30
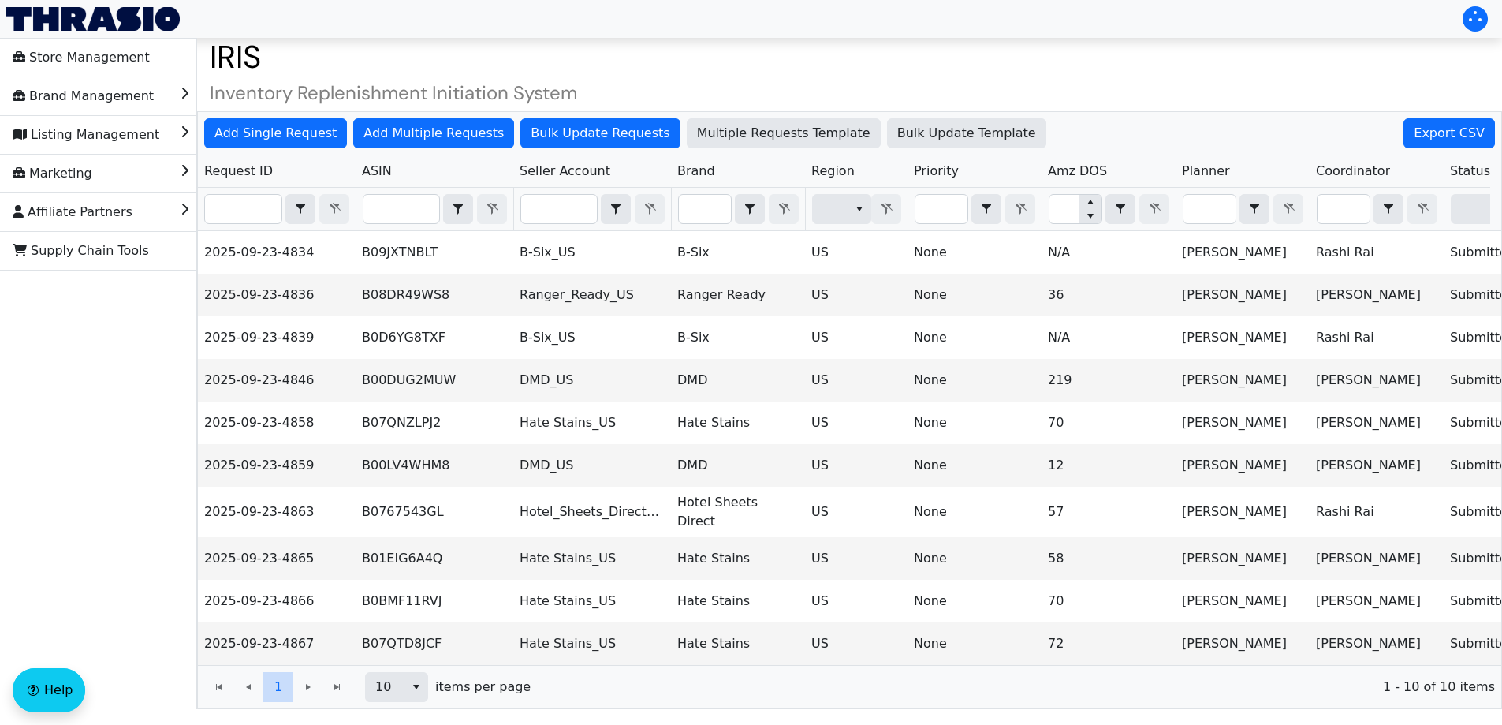
click at [705, 191] on th "Filter" at bounding box center [738, 209] width 134 height 43
click at [705, 203] on input "Filter" at bounding box center [705, 209] width 52 height 28
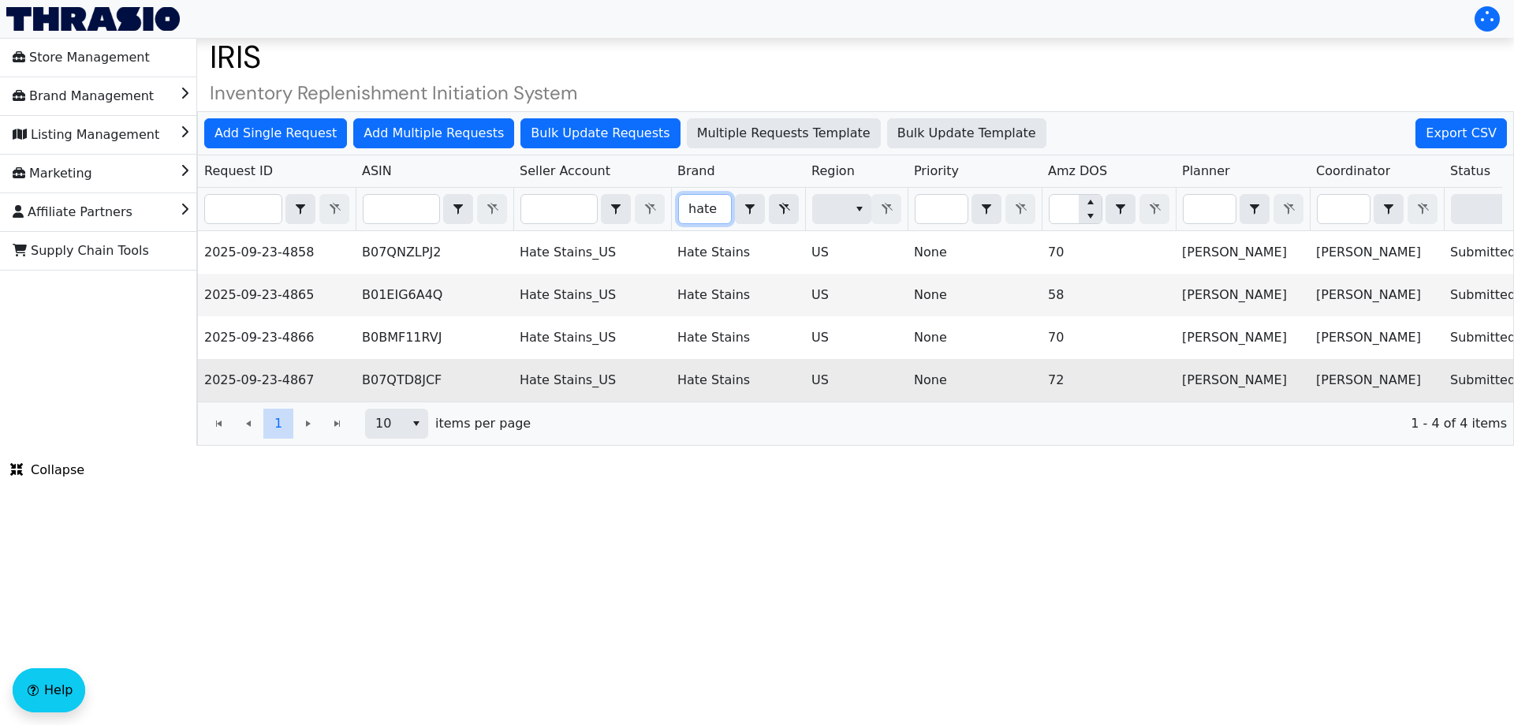
type input "hate"
click at [409, 380] on td "B07QTD8JCF" at bounding box center [435, 380] width 158 height 43
copy td "B07QTD8JCF"
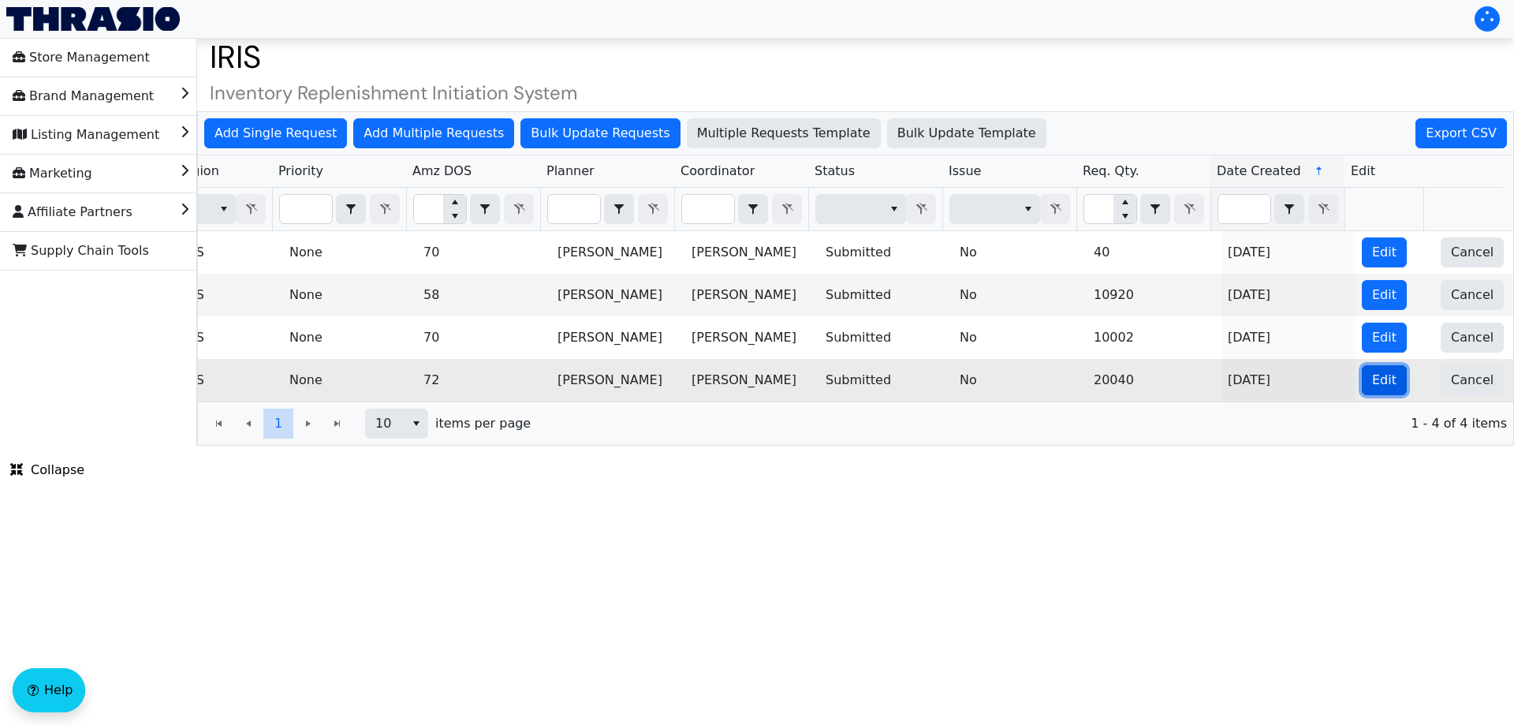
click at [1374, 386] on span "Edit" at bounding box center [1384, 380] width 24 height 19
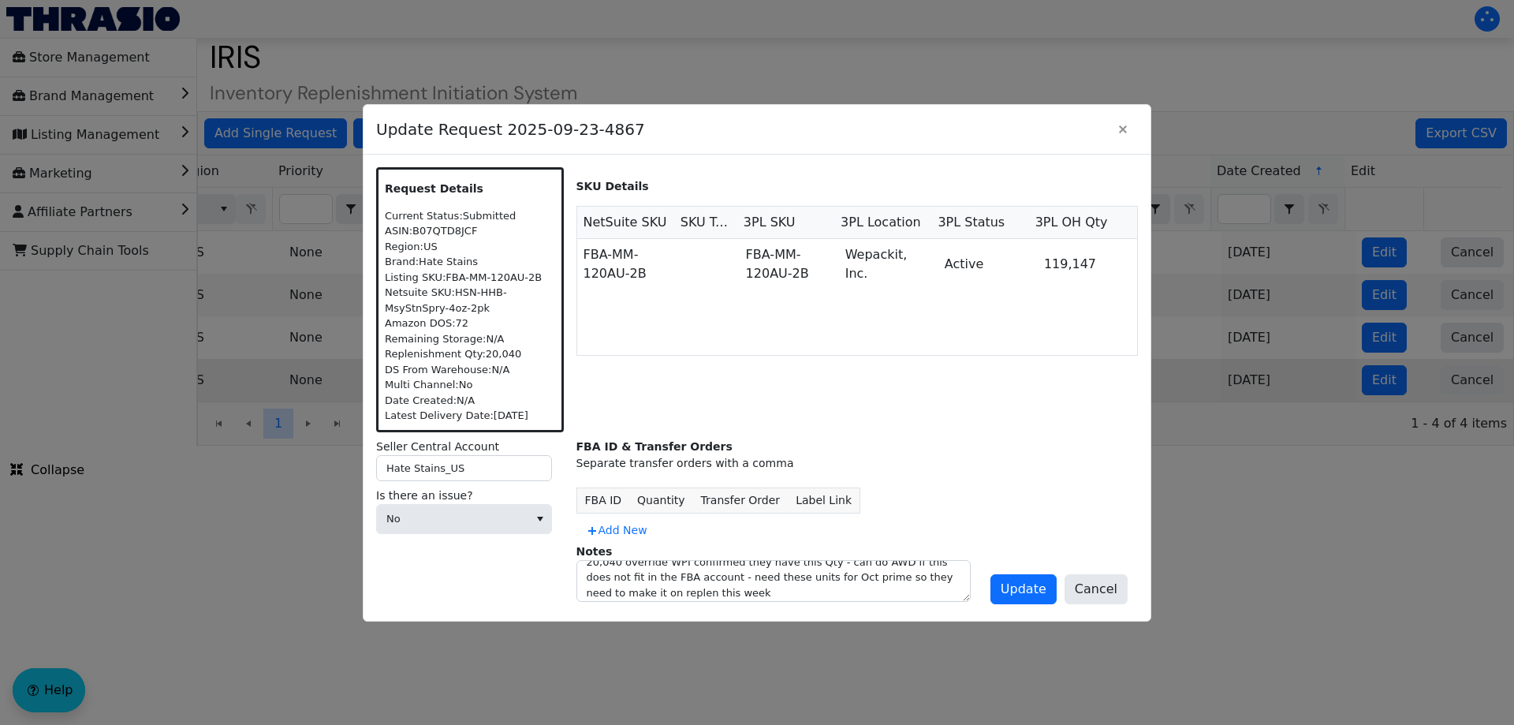
scroll to position [12, 0]
click at [622, 531] on span "Add New" at bounding box center [617, 530] width 62 height 17
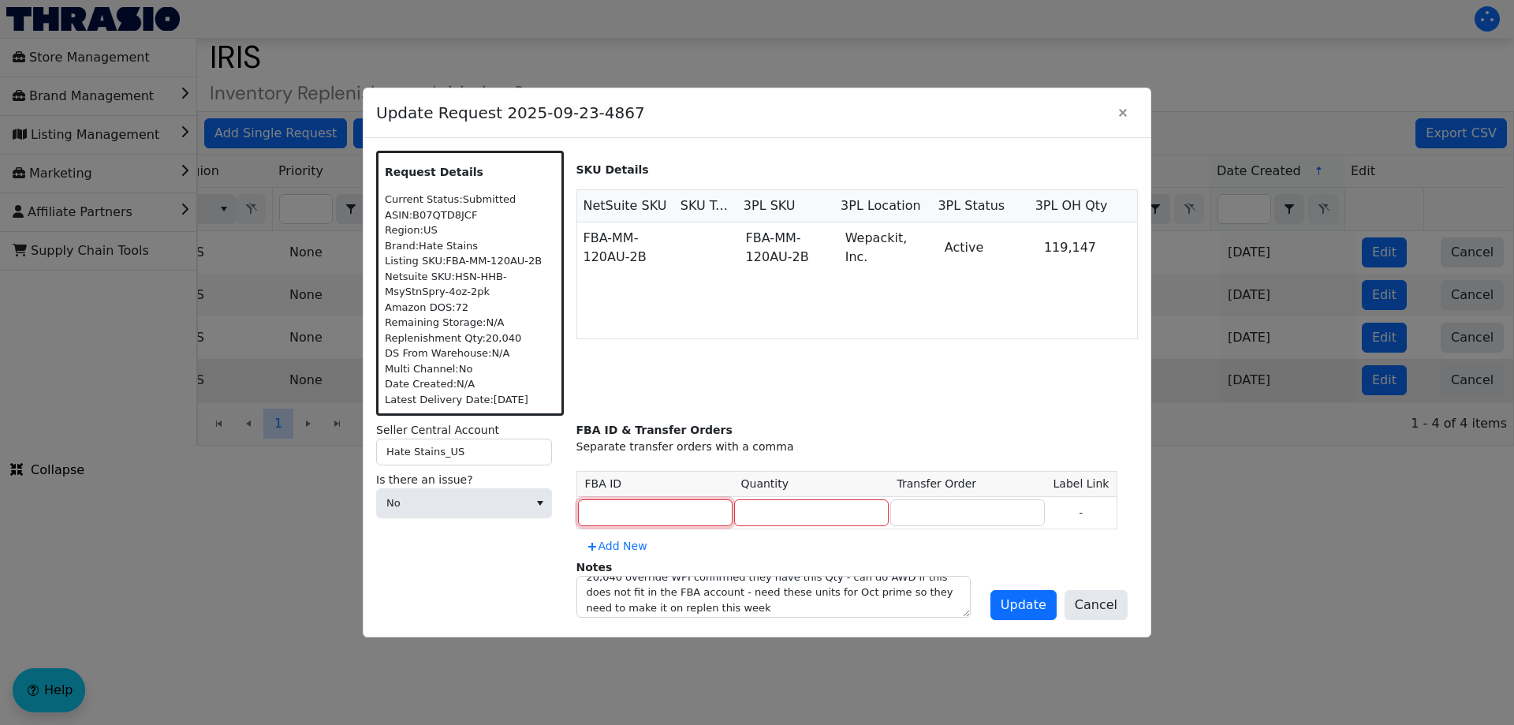
click at [632, 514] on input at bounding box center [655, 512] width 155 height 27
type input "MULTIPLE"
type input "20040"
type input "MULTIPLE"
click at [1027, 607] on span "Update" at bounding box center [1024, 604] width 46 height 19
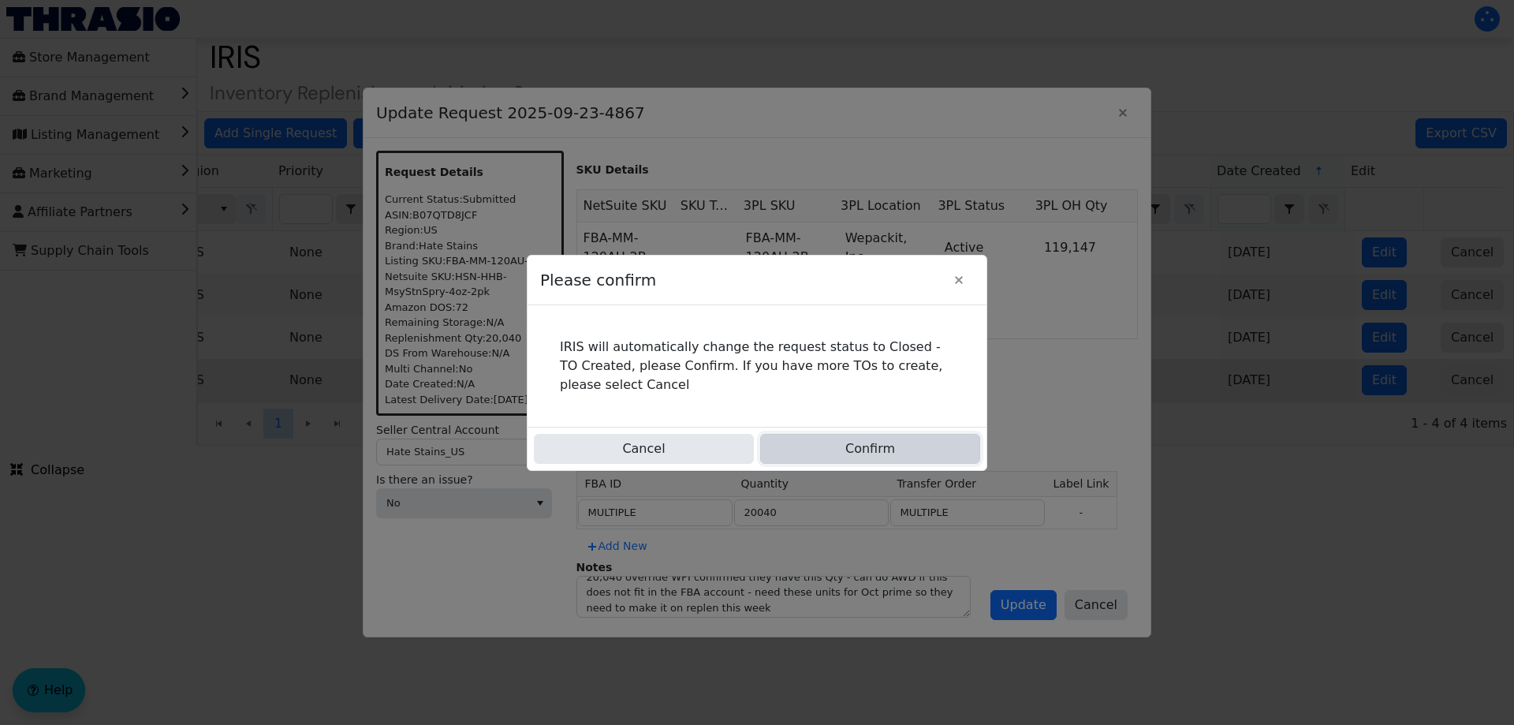
click at [905, 443] on button "Confirm" at bounding box center [870, 449] width 220 height 30
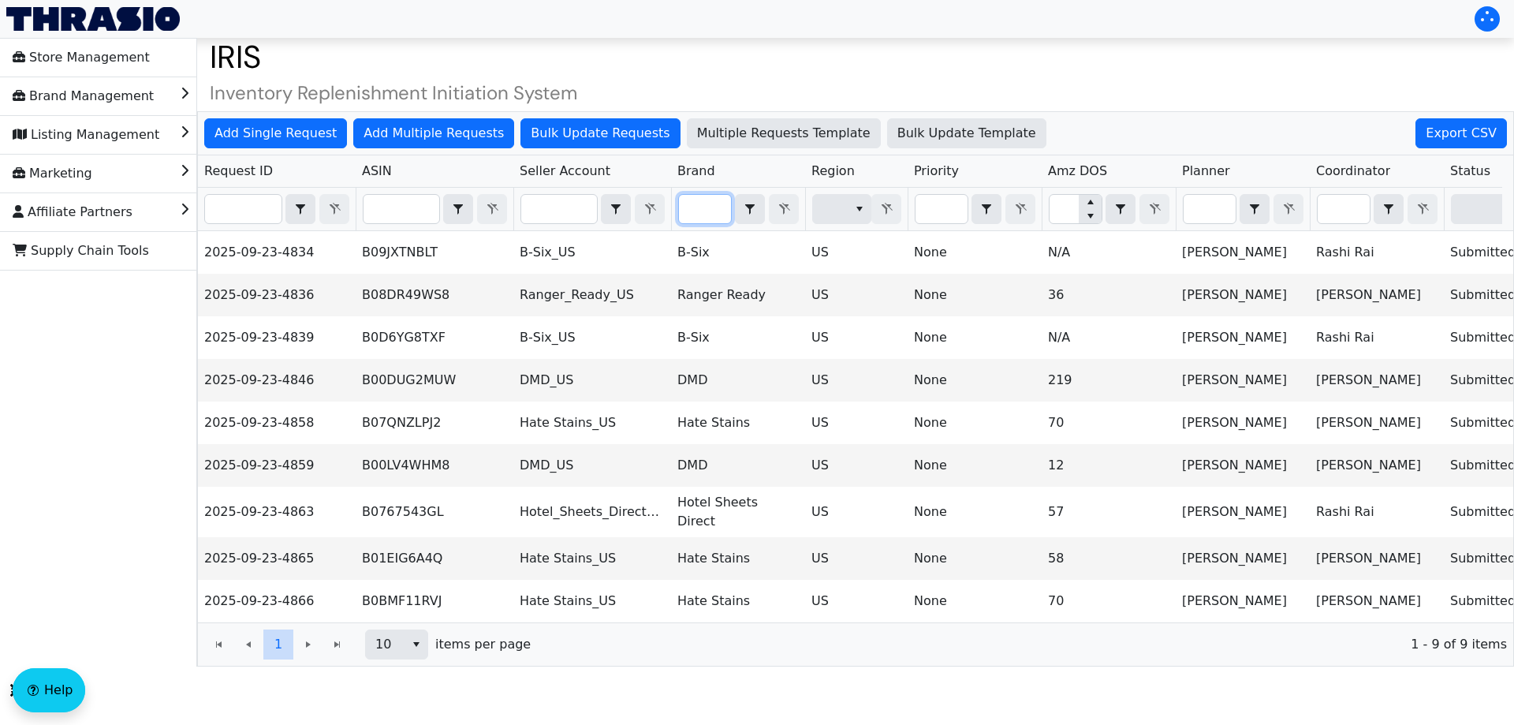
click at [705, 199] on input "Filter" at bounding box center [705, 209] width 52 height 28
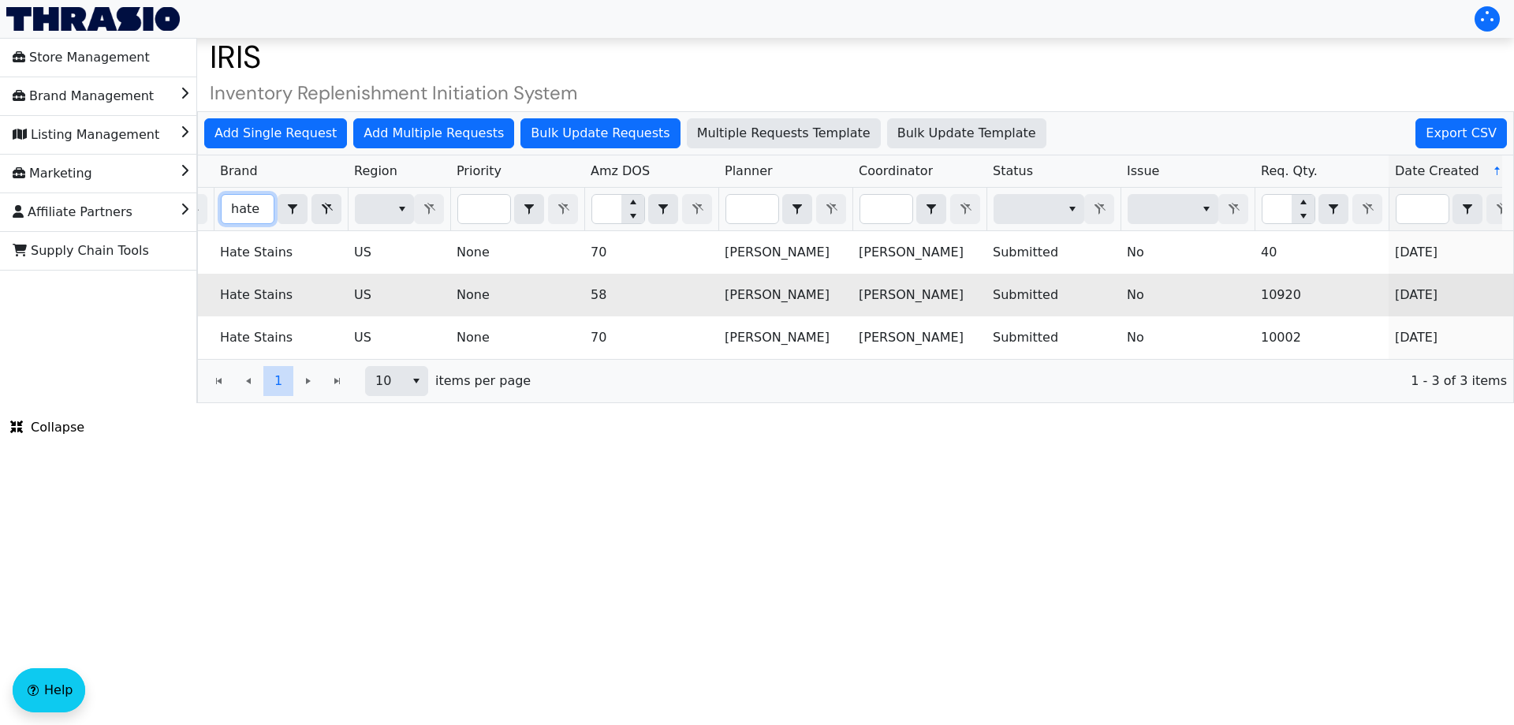
scroll to position [0, 636]
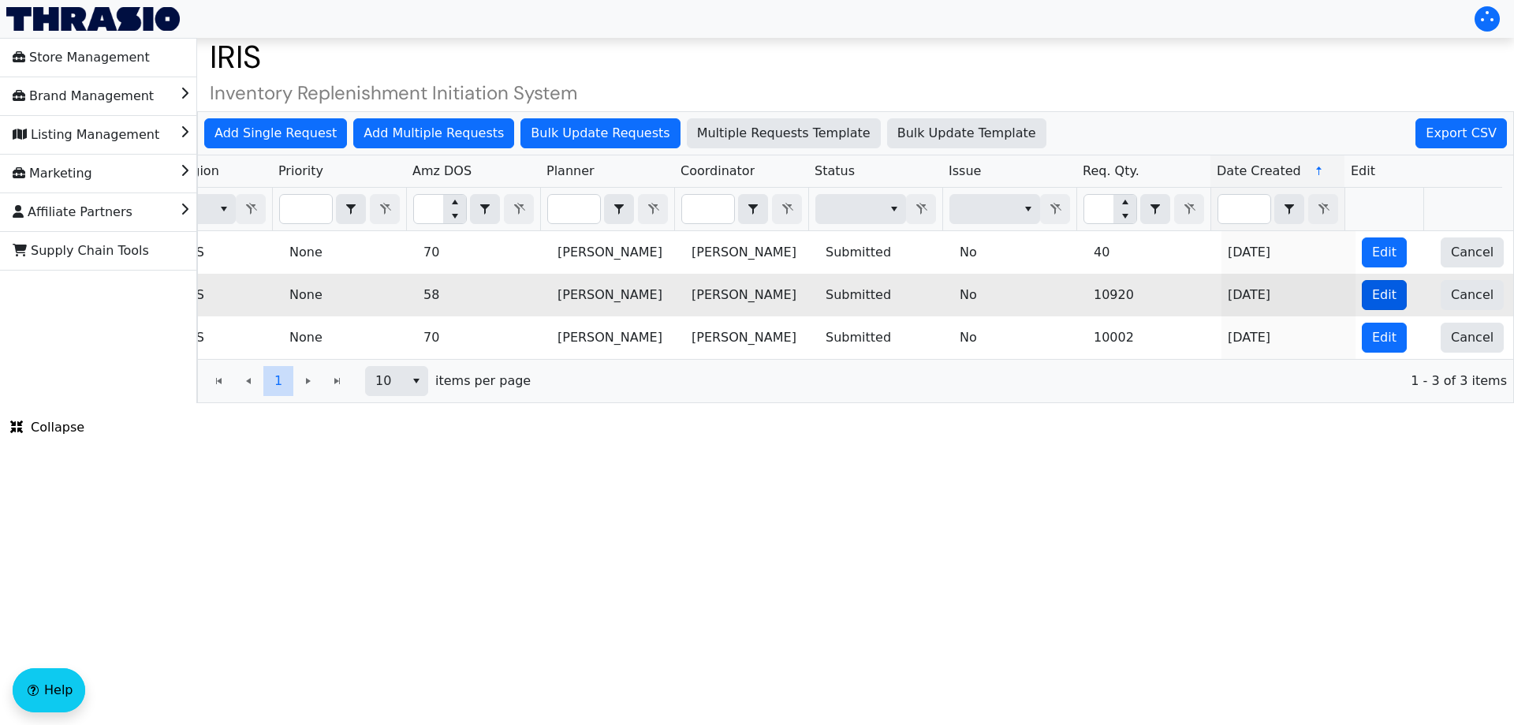
type input "hate"
click at [1377, 294] on span "Edit" at bounding box center [1384, 294] width 24 height 19
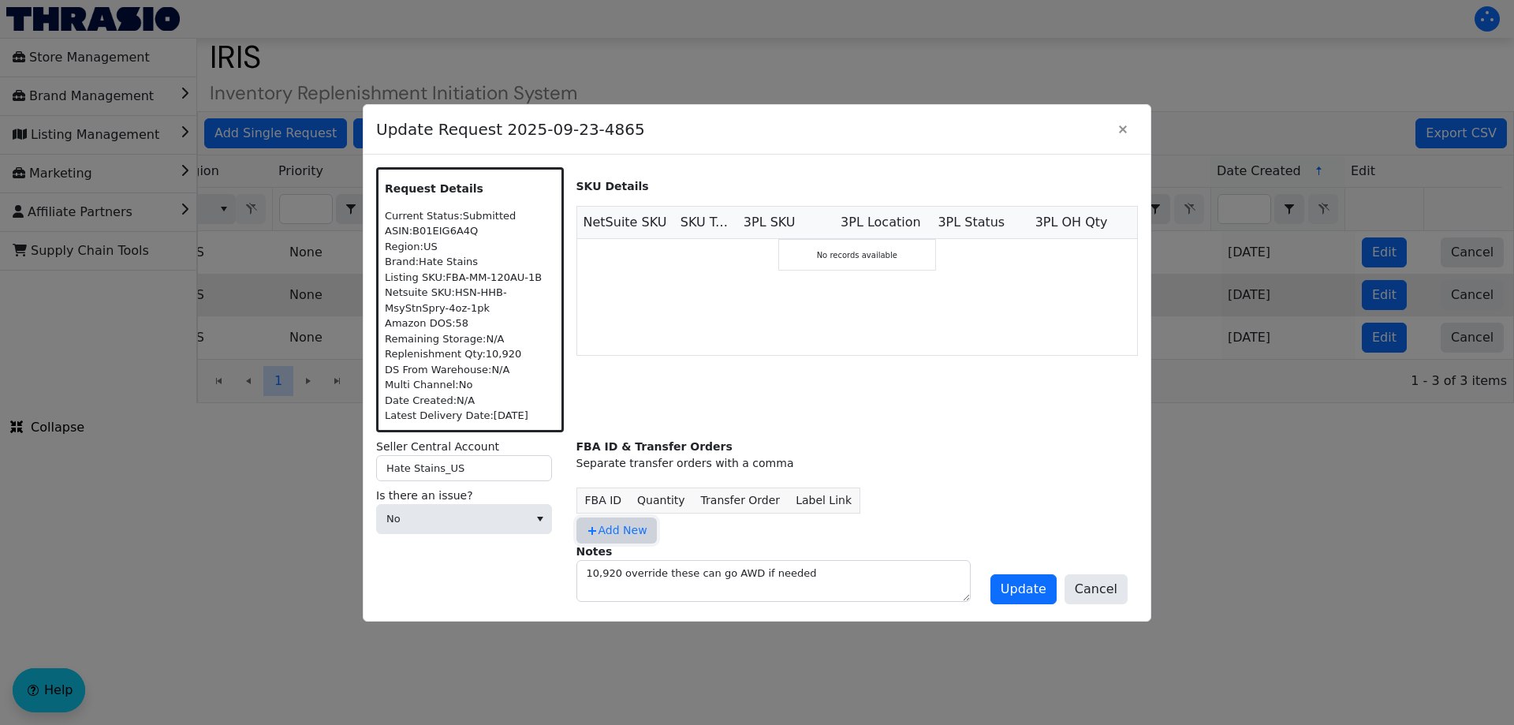
click at [612, 529] on span "Add New" at bounding box center [617, 530] width 62 height 17
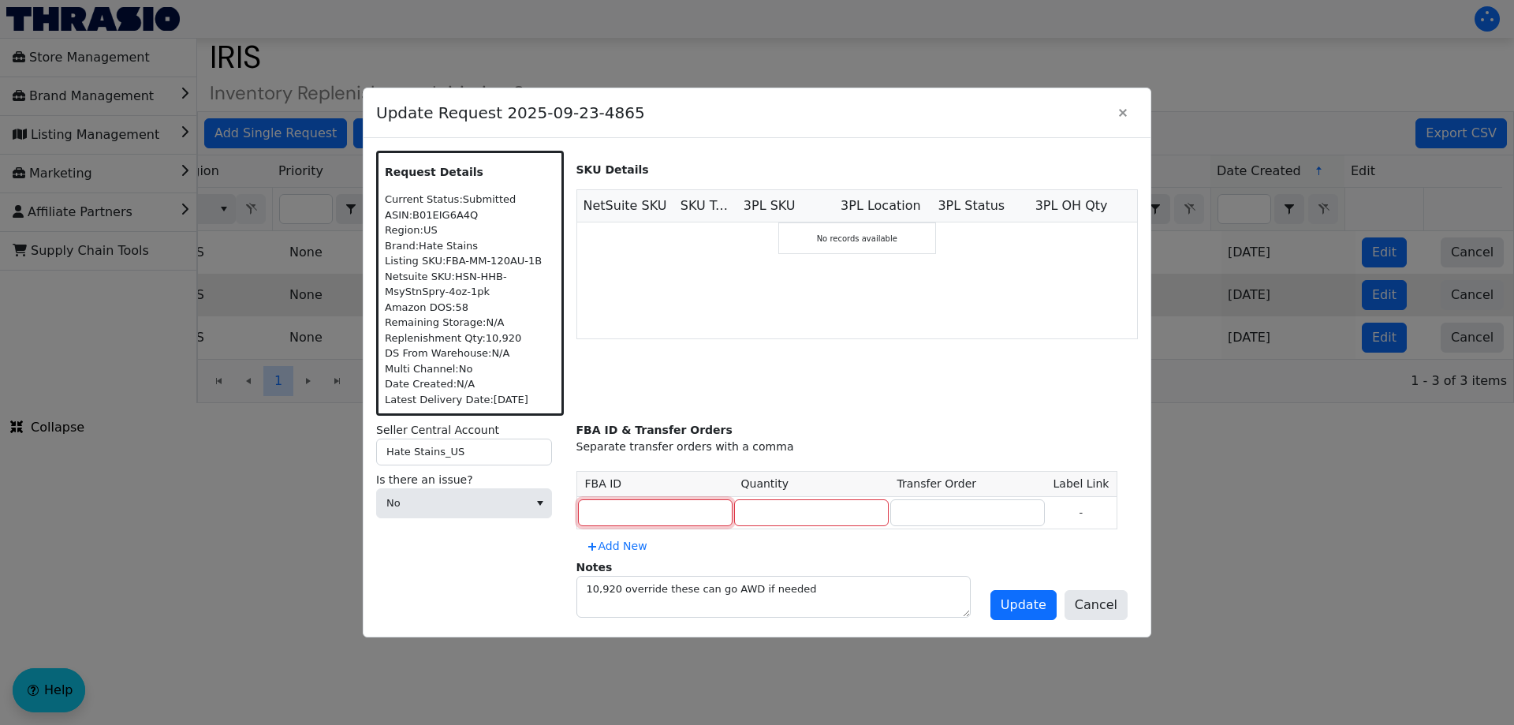
click at [635, 510] on input at bounding box center [655, 512] width 155 height 27
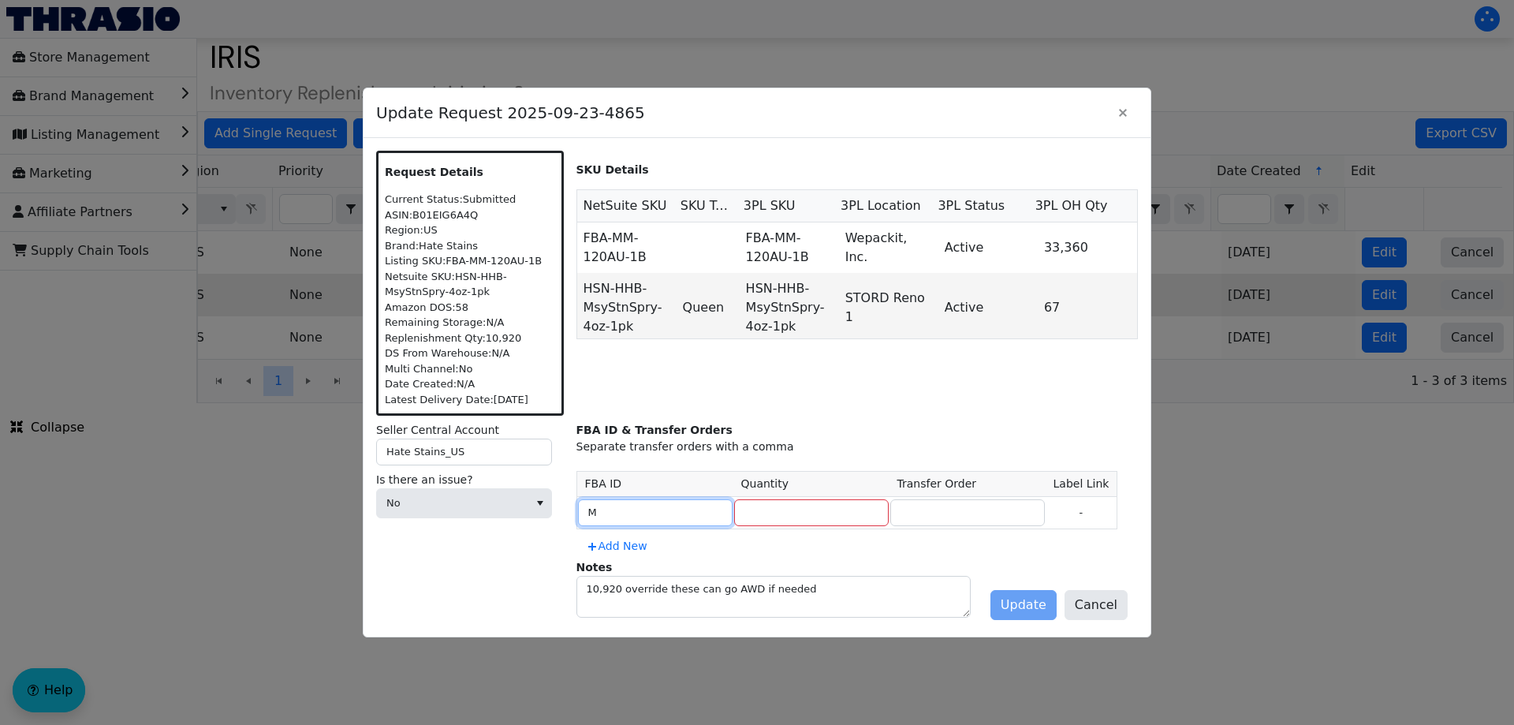
type input "MULTIPLE"
click at [756, 518] on input "number" at bounding box center [811, 512] width 155 height 27
type input "10920"
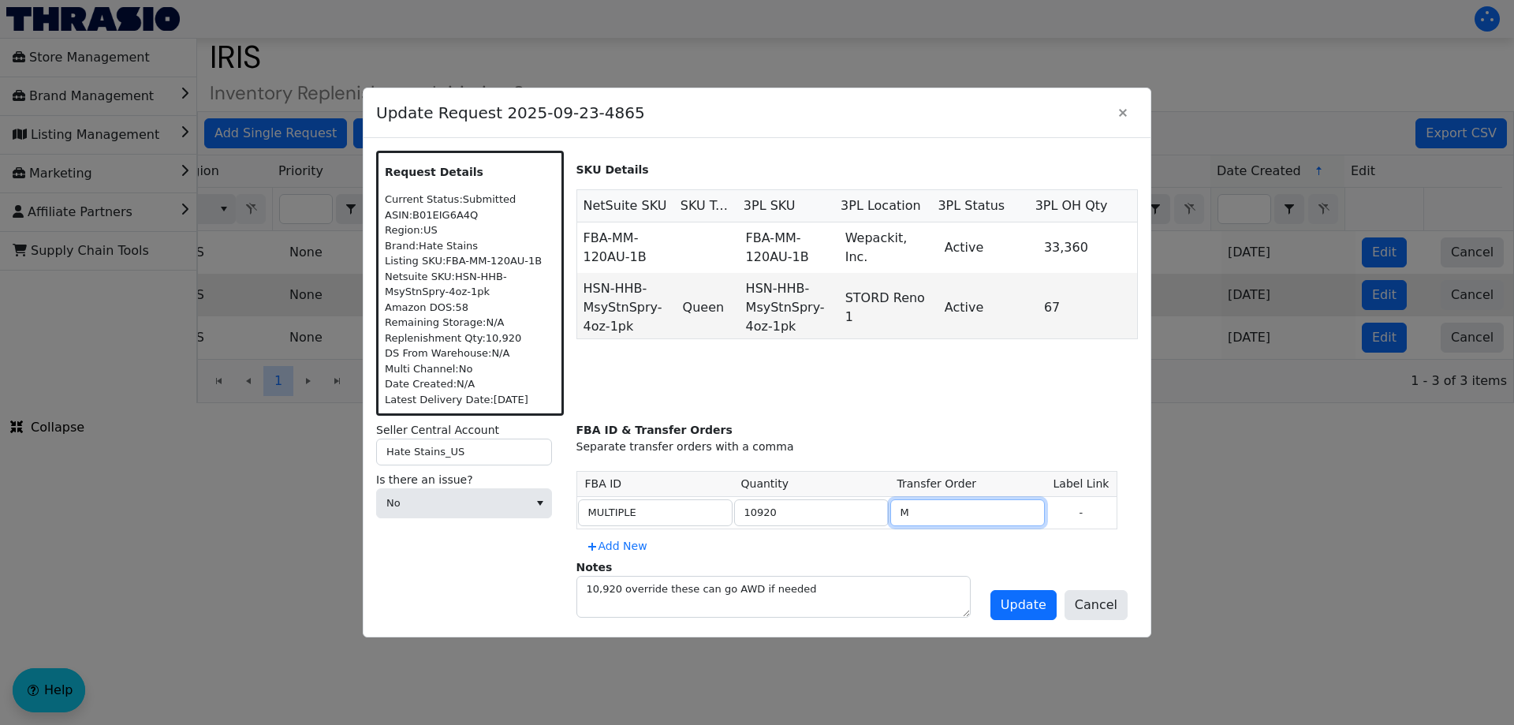
type input "MULTIPLE"
click at [1005, 593] on button "Update" at bounding box center [1023, 605] width 66 height 30
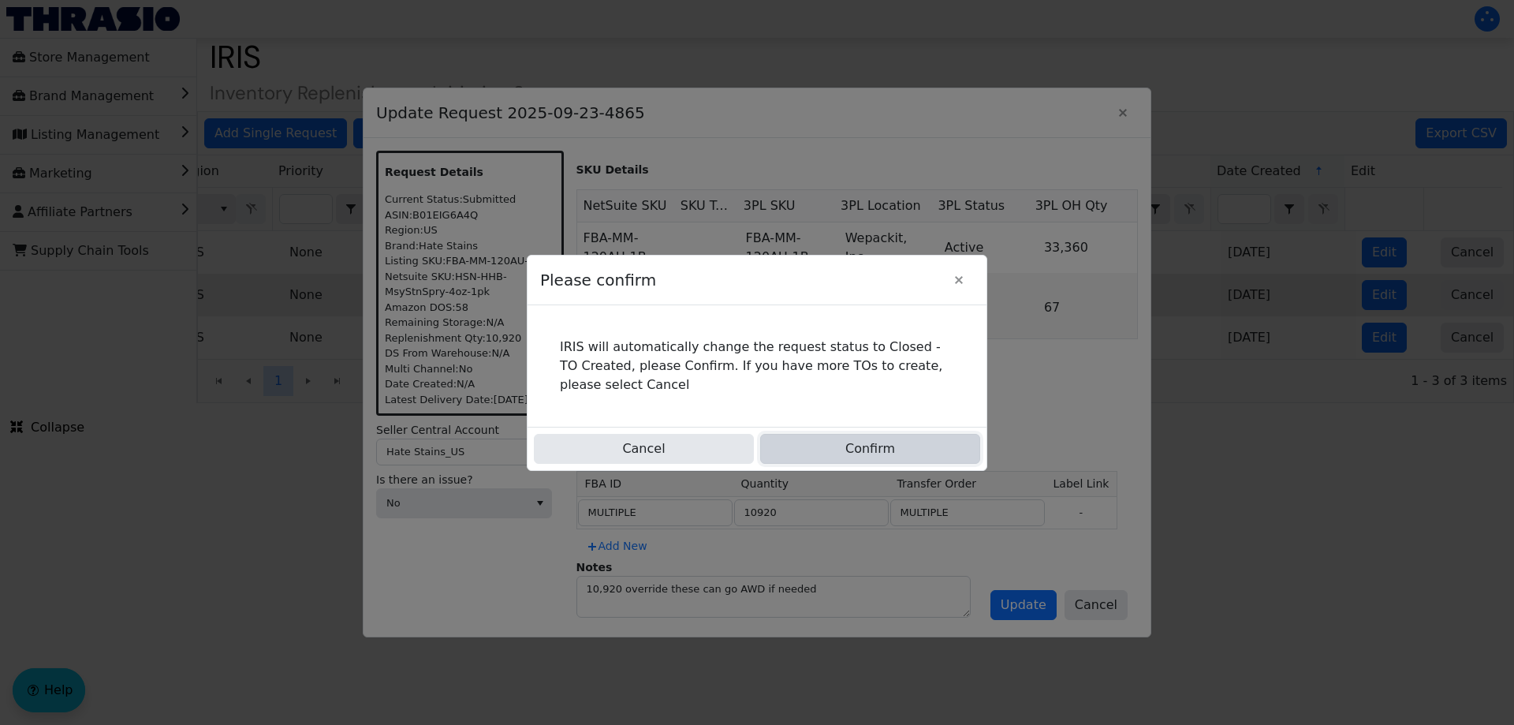
click at [876, 448] on button "Confirm" at bounding box center [870, 449] width 220 height 30
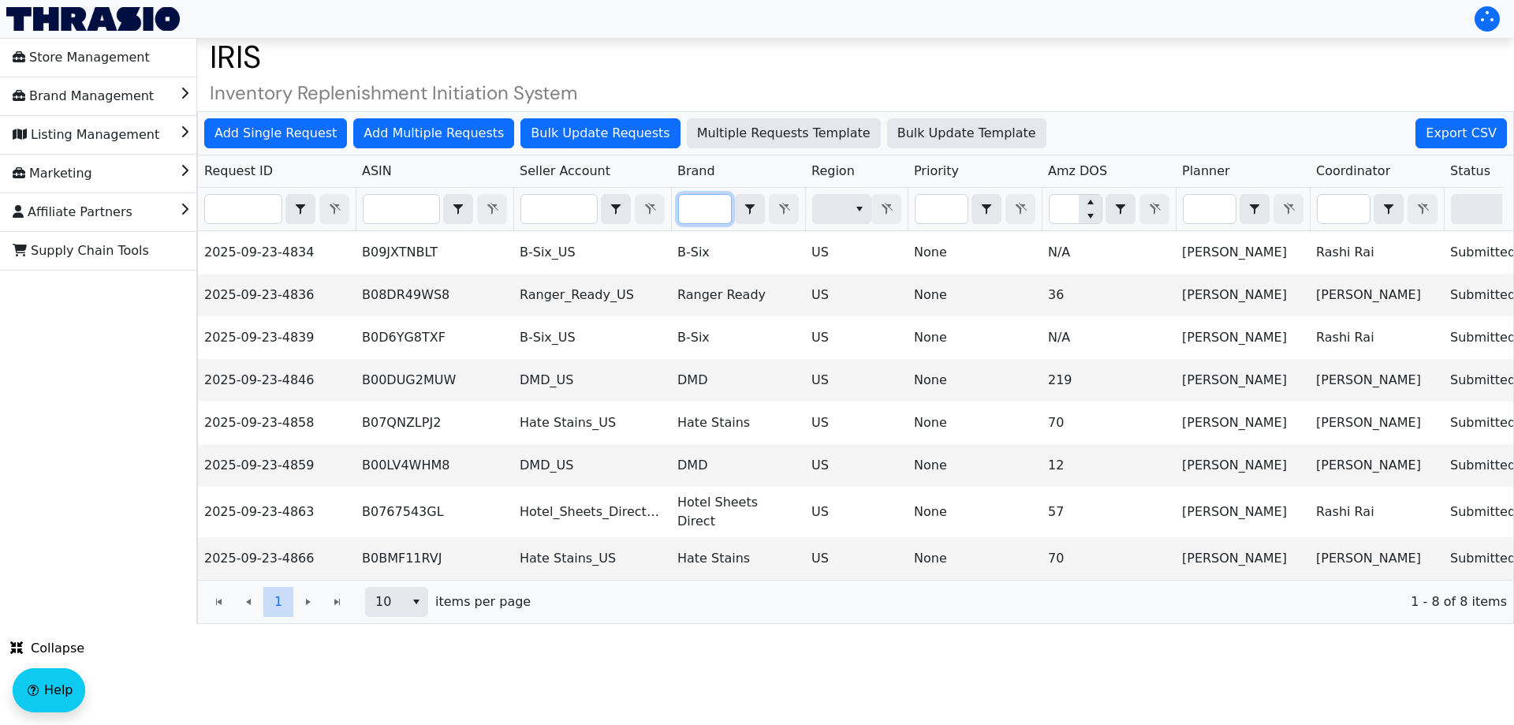
click at [712, 199] on input "Filter" at bounding box center [705, 209] width 52 height 28
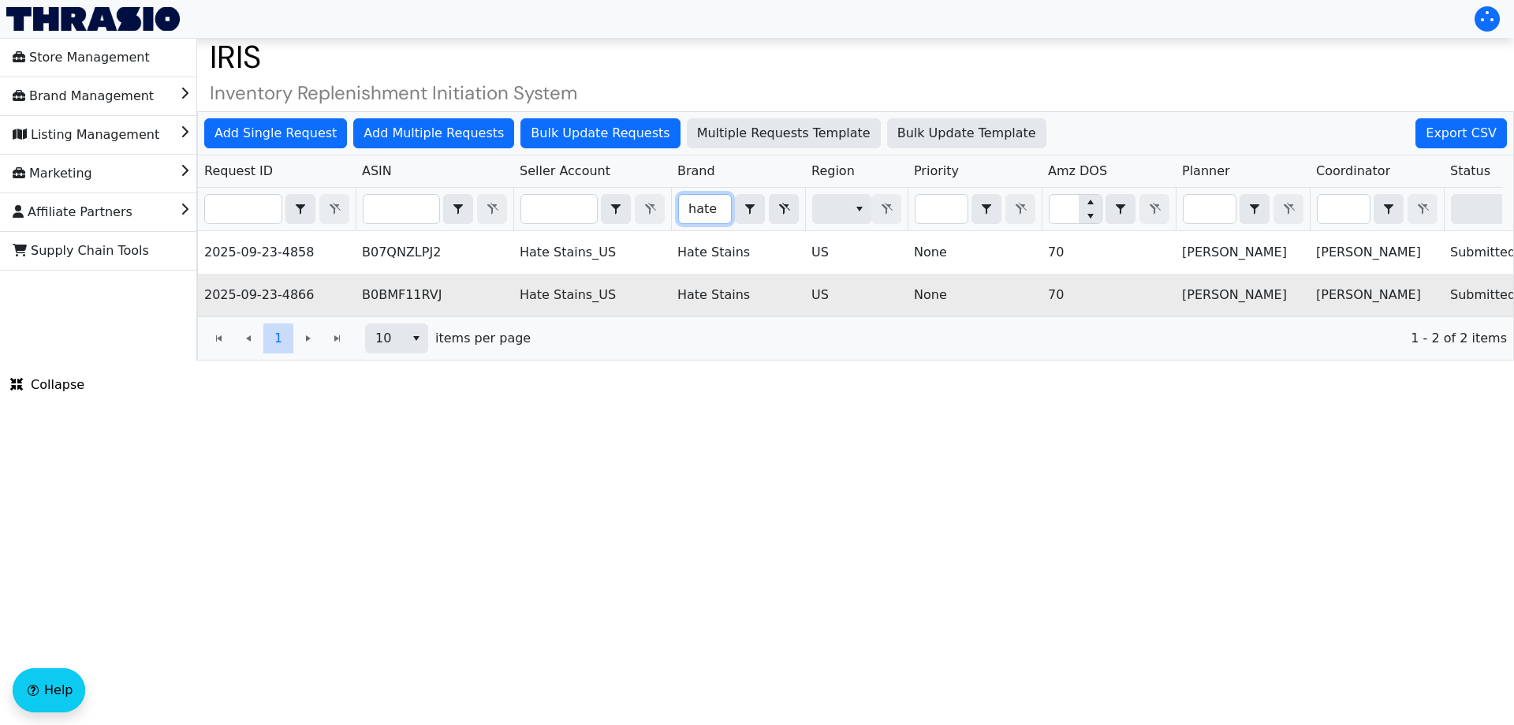
type input "hate"
click at [390, 304] on td "B0BMF11RVJ" at bounding box center [435, 295] width 158 height 43
copy td "B0BMF11RVJ"
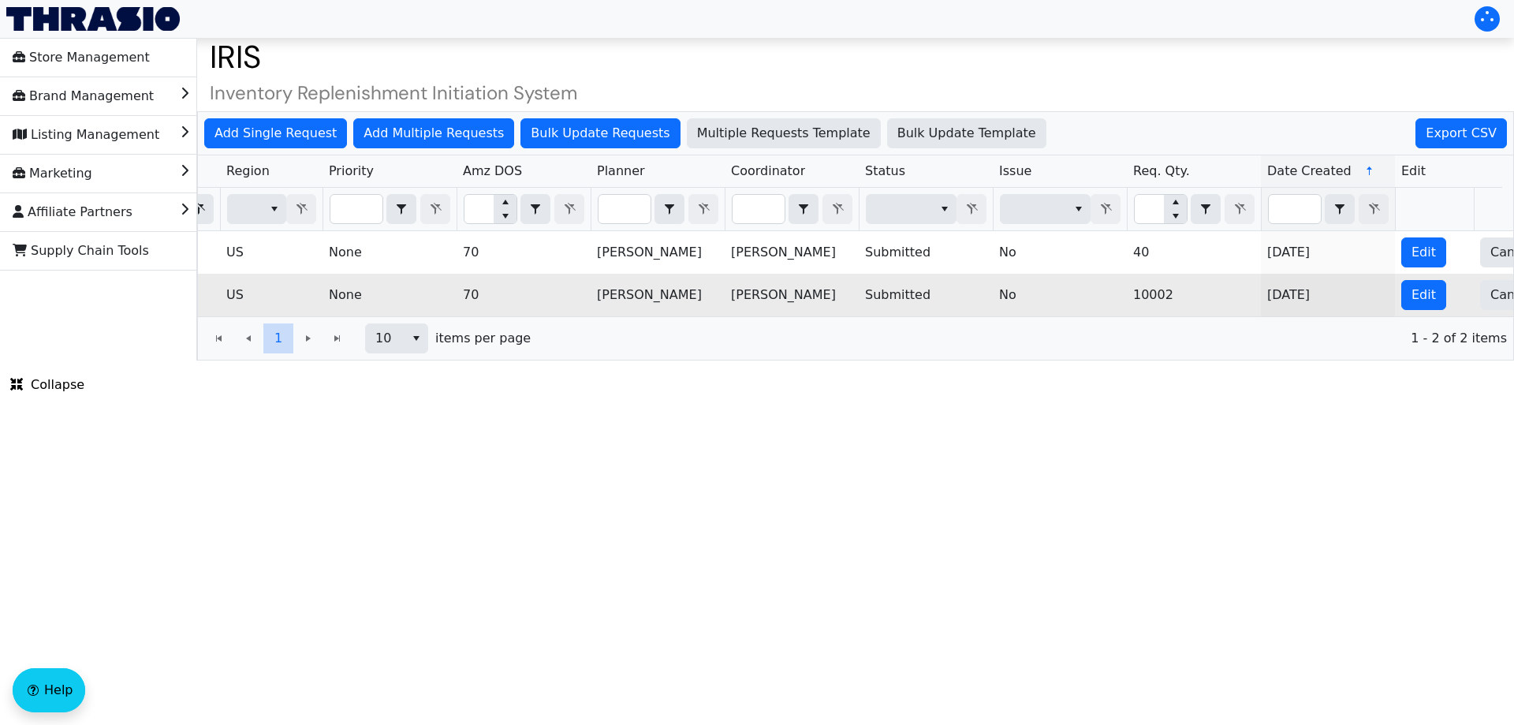
scroll to position [0, 586]
click at [1440, 296] on button "Edit" at bounding box center [1422, 295] width 45 height 30
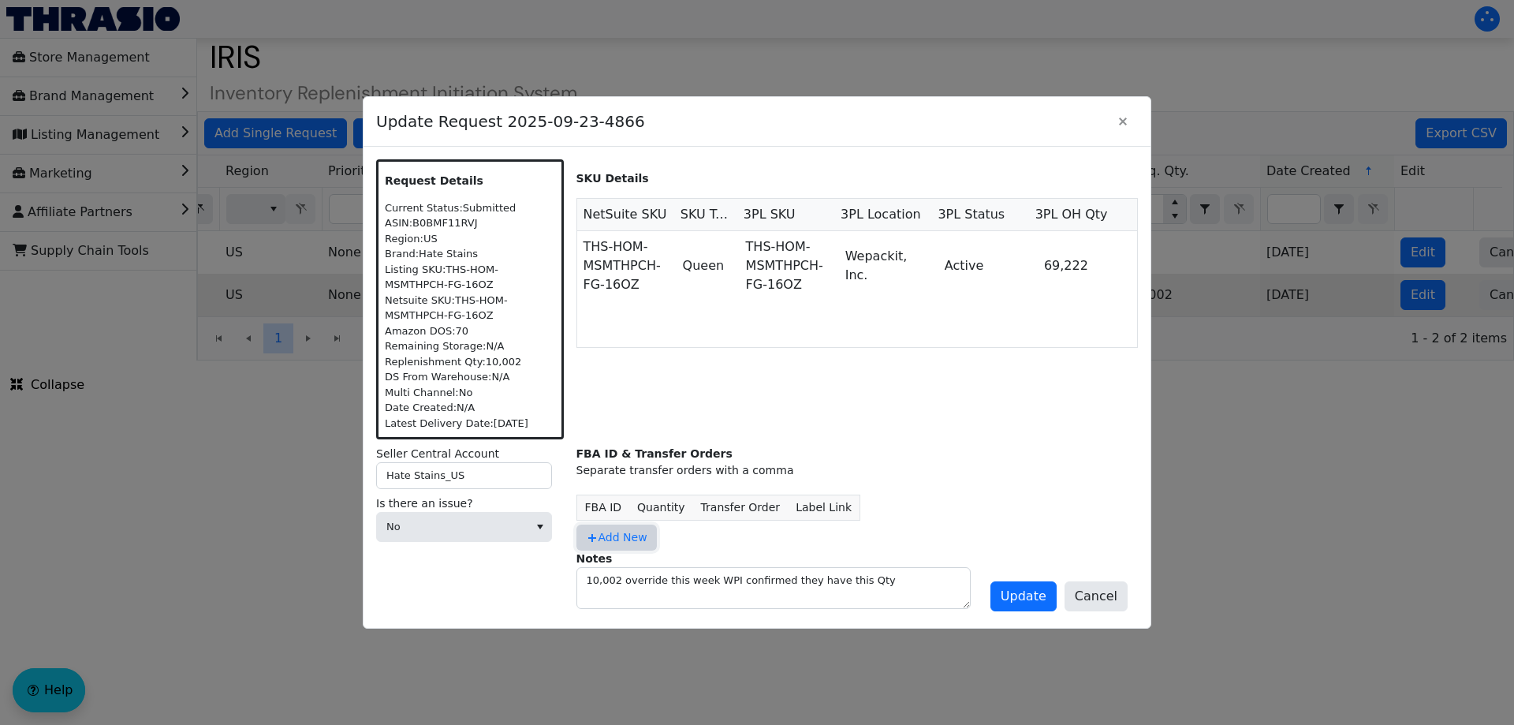
click at [606, 539] on span "Add New" at bounding box center [617, 537] width 62 height 17
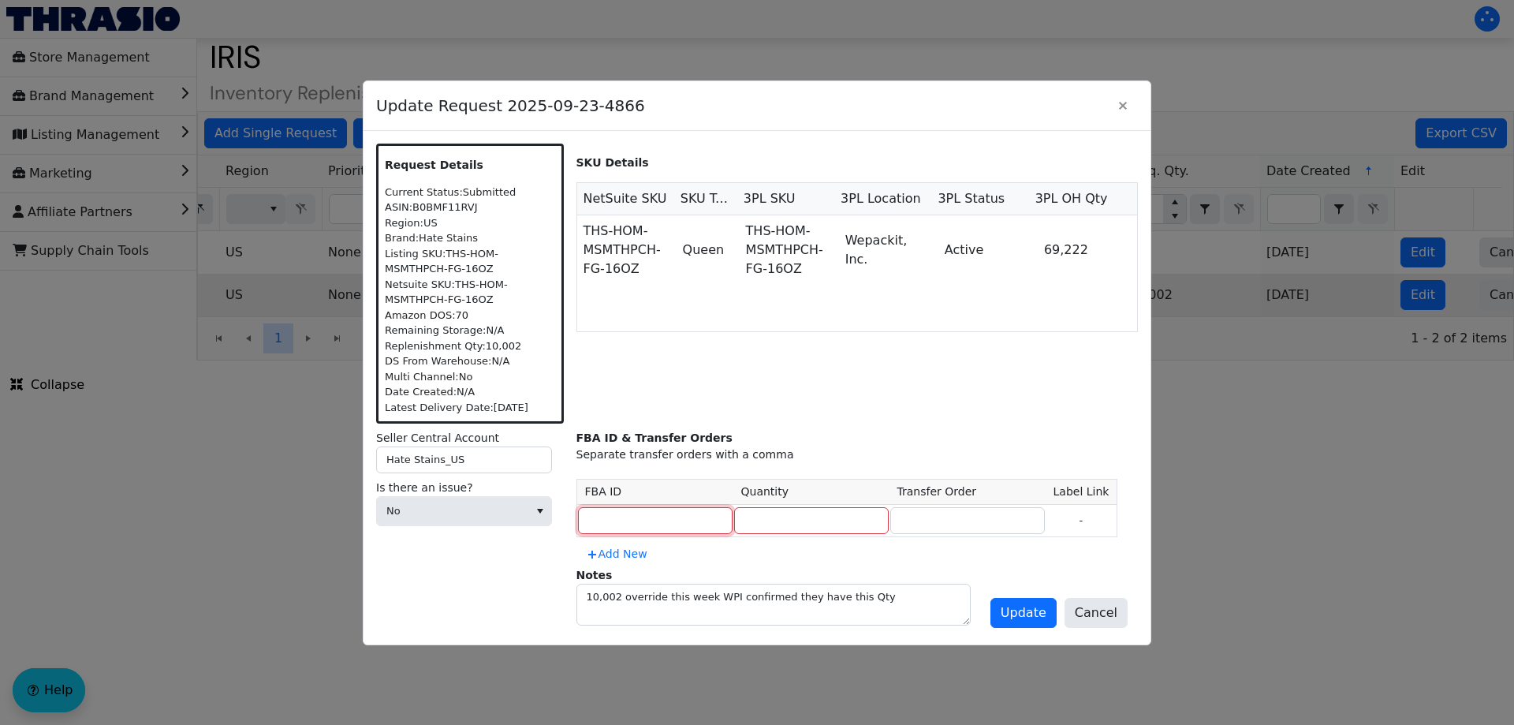
click at [622, 525] on input at bounding box center [655, 520] width 155 height 27
type input "MULTIPLE"
click at [767, 516] on input "number" at bounding box center [811, 520] width 155 height 27
type input "10812"
type input "MULTIPLE"
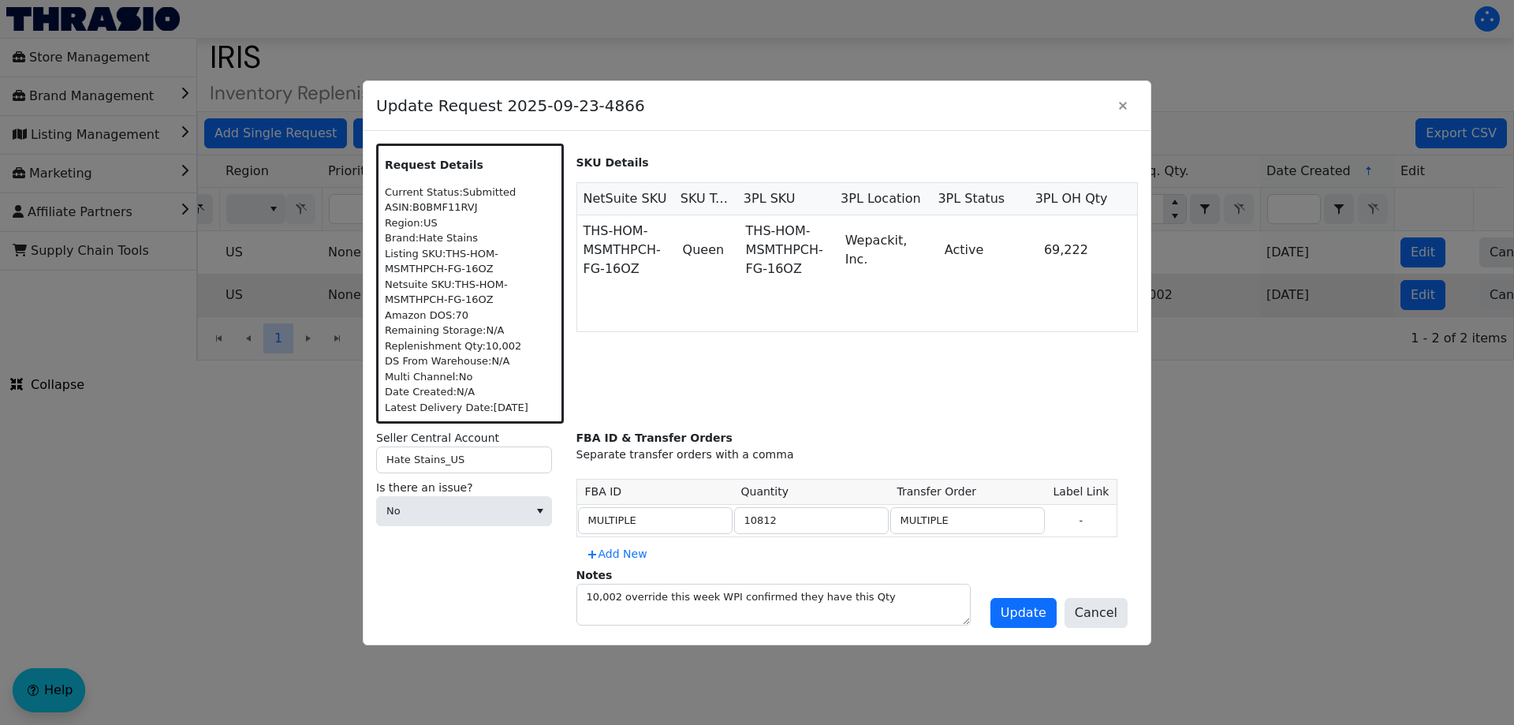
click at [1038, 632] on div "Request Details Current Status: Submitted ASIN: B0BMF11RVJ Region: US Brand: Ha…" at bounding box center [756, 387] width 787 height 513
click at [1042, 609] on span "Update" at bounding box center [1024, 612] width 46 height 19
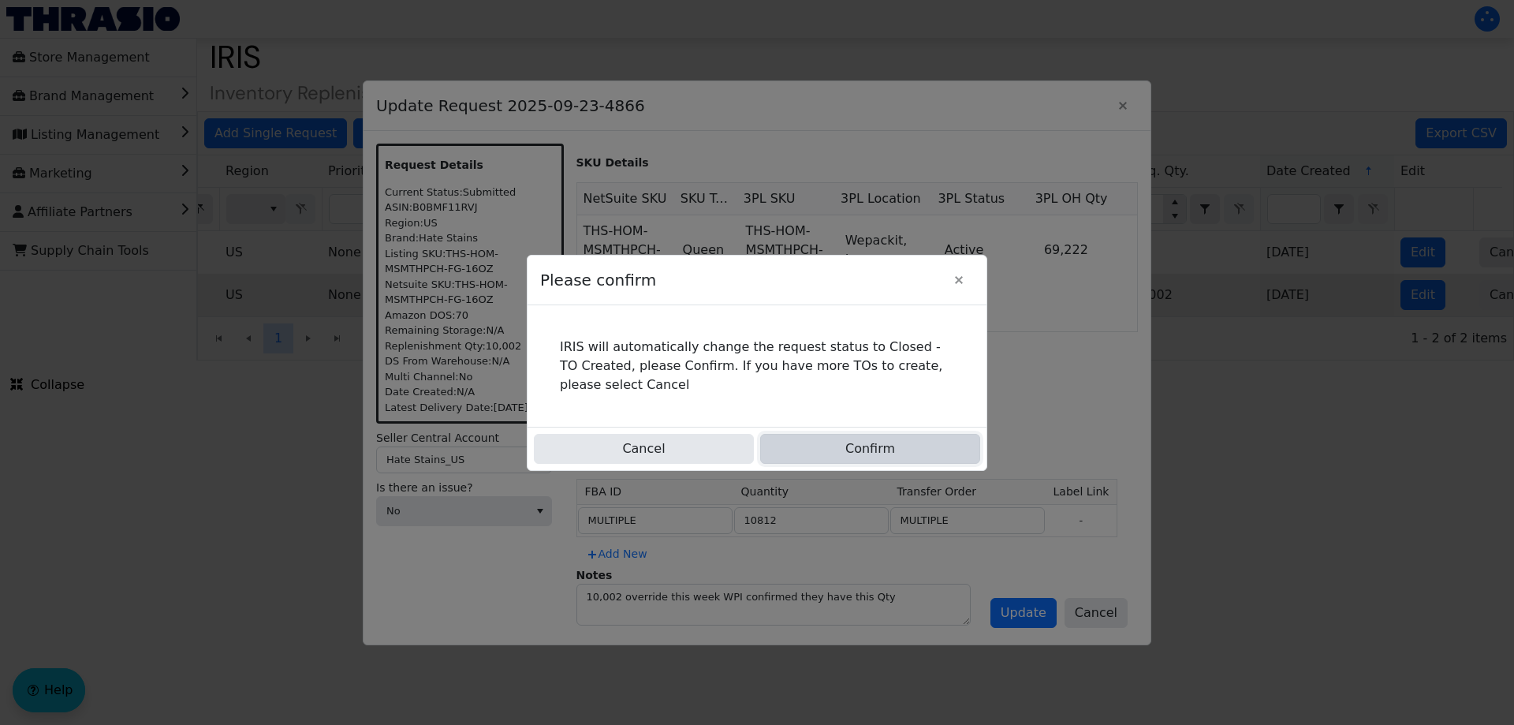
click at [878, 463] on button "Confirm" at bounding box center [870, 449] width 220 height 30
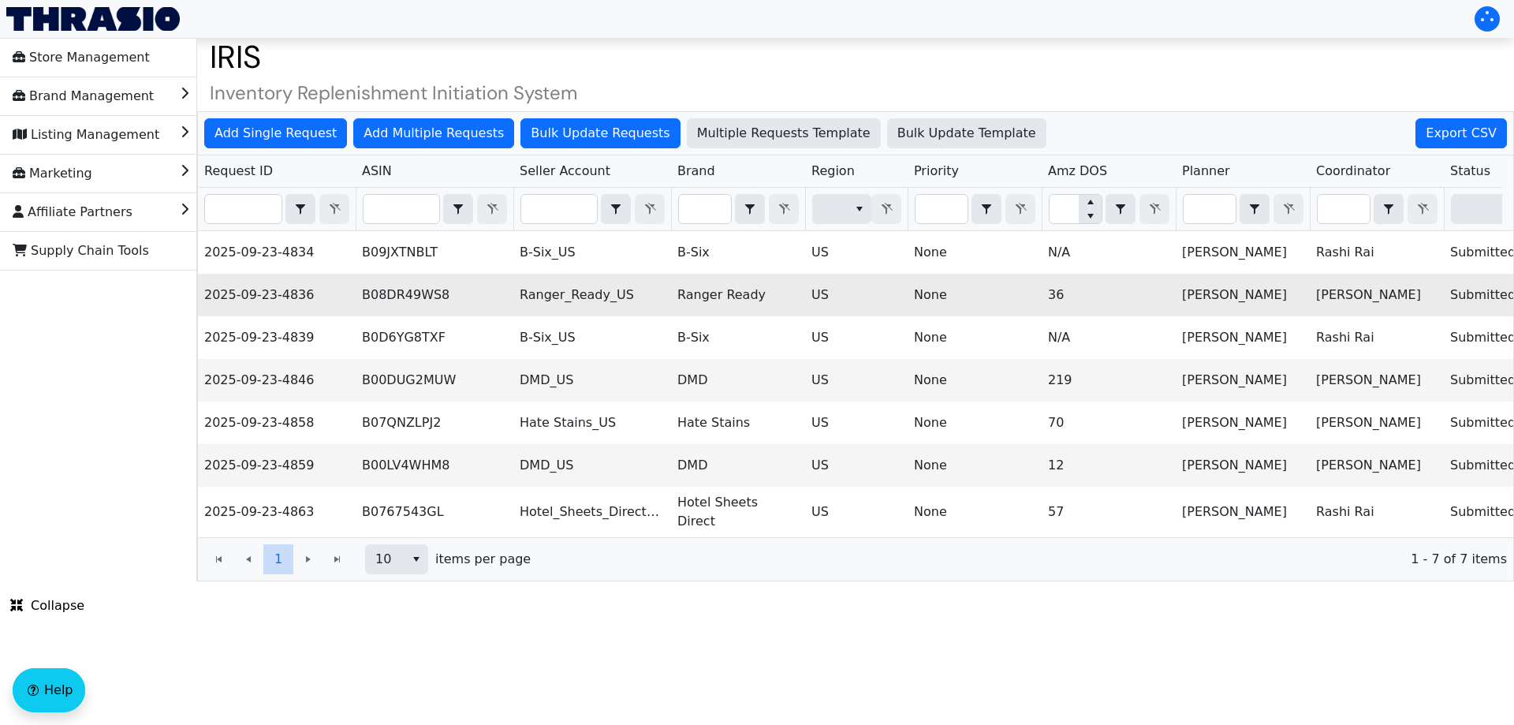
click at [393, 305] on td "B08DR49WS8" at bounding box center [435, 295] width 158 height 43
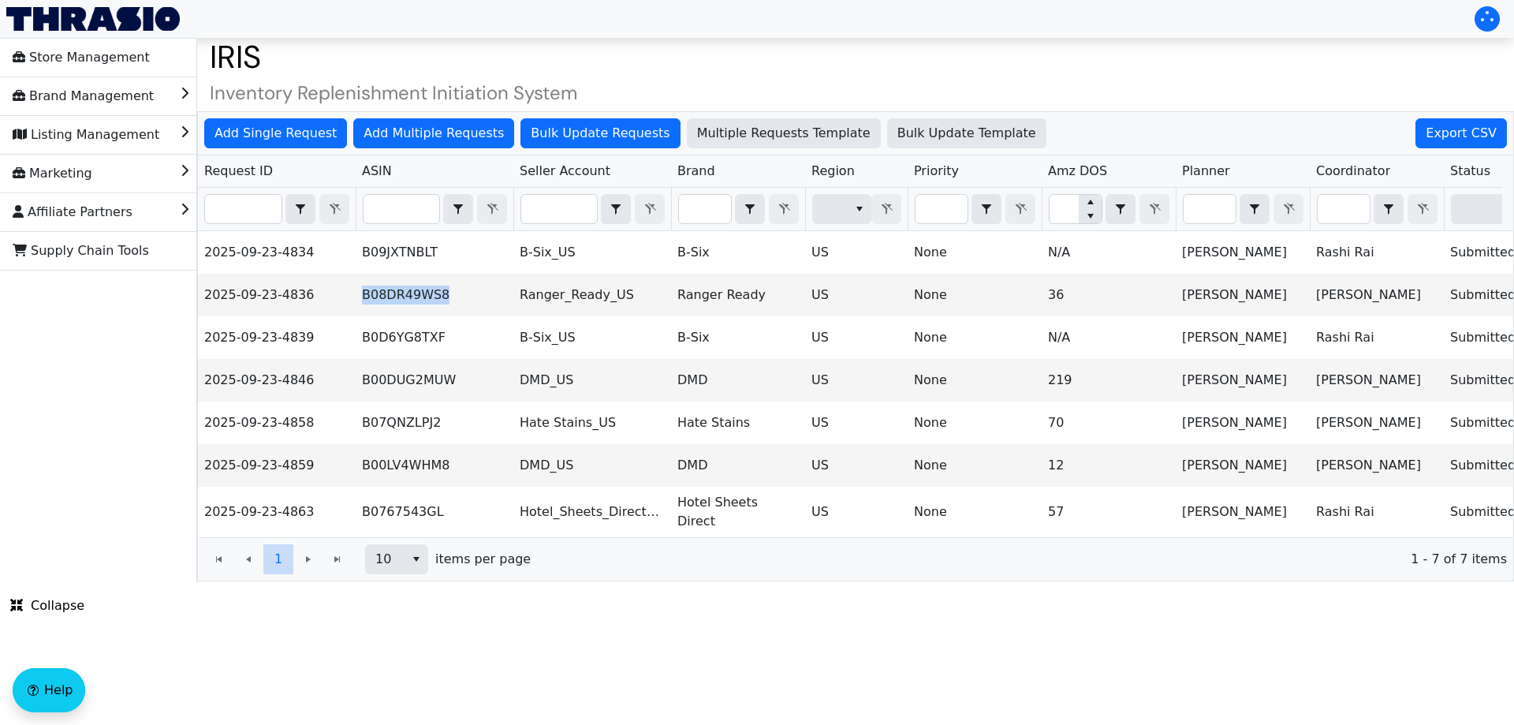
copy td "B08DR49WS8"
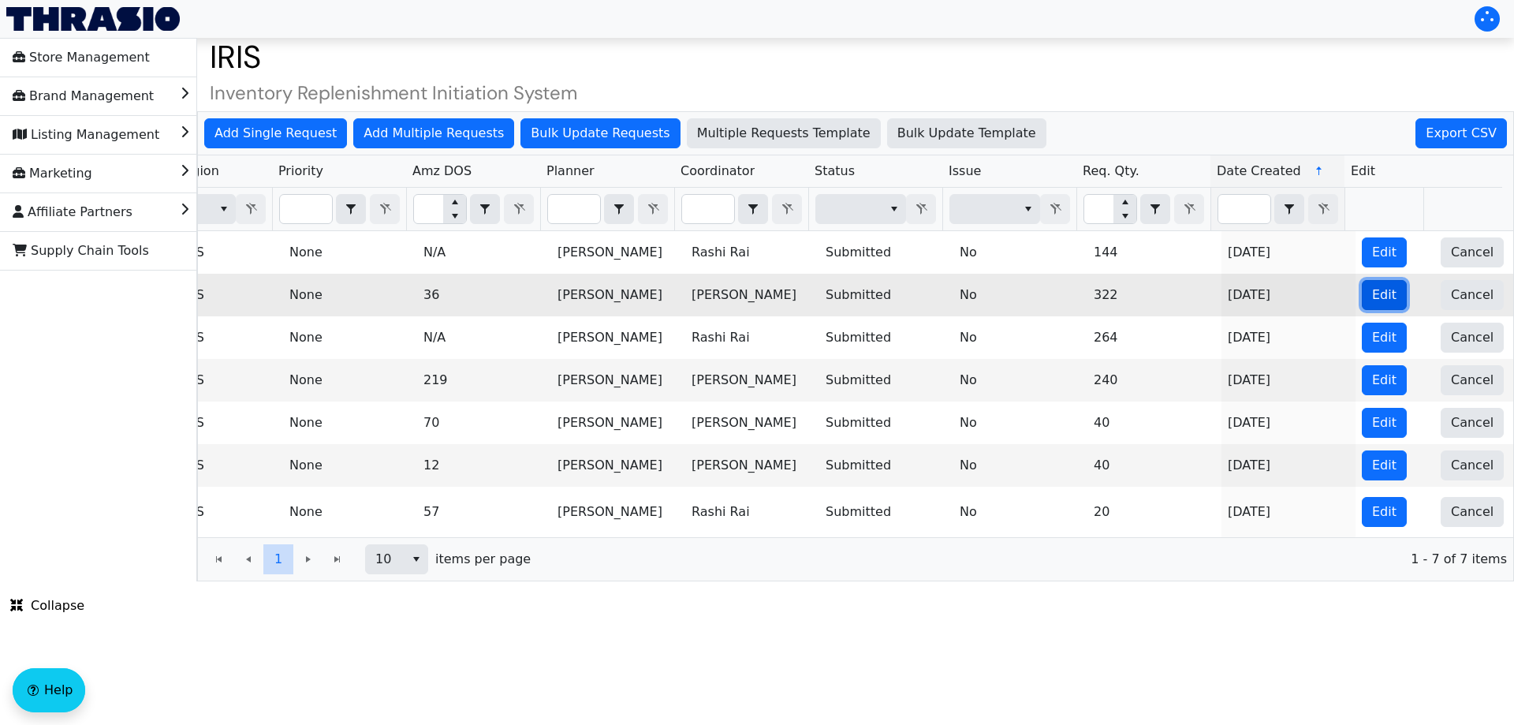
click at [1372, 292] on span "Edit" at bounding box center [1384, 294] width 24 height 19
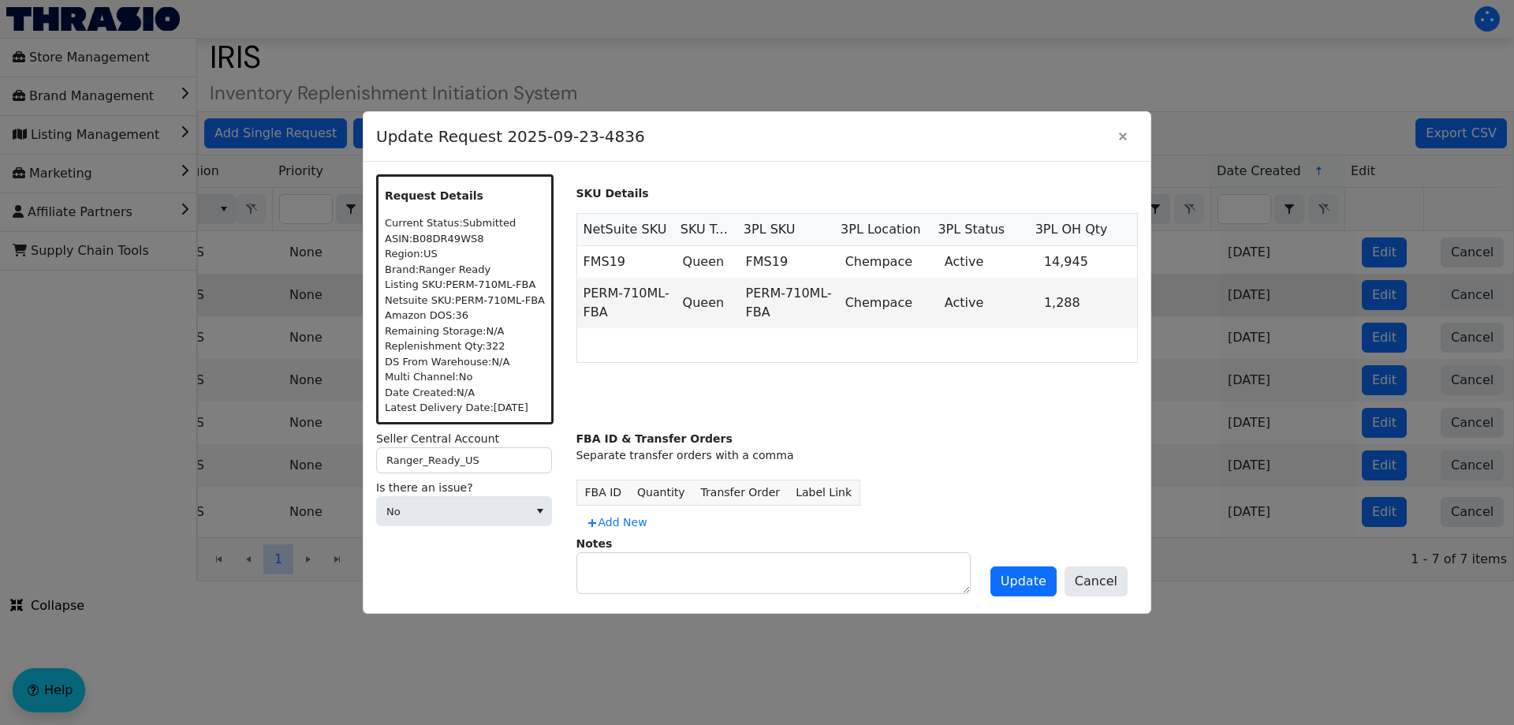
click at [606, 537] on label "Notes" at bounding box center [594, 543] width 36 height 13
click at [629, 522] on span "Add New" at bounding box center [617, 522] width 62 height 17
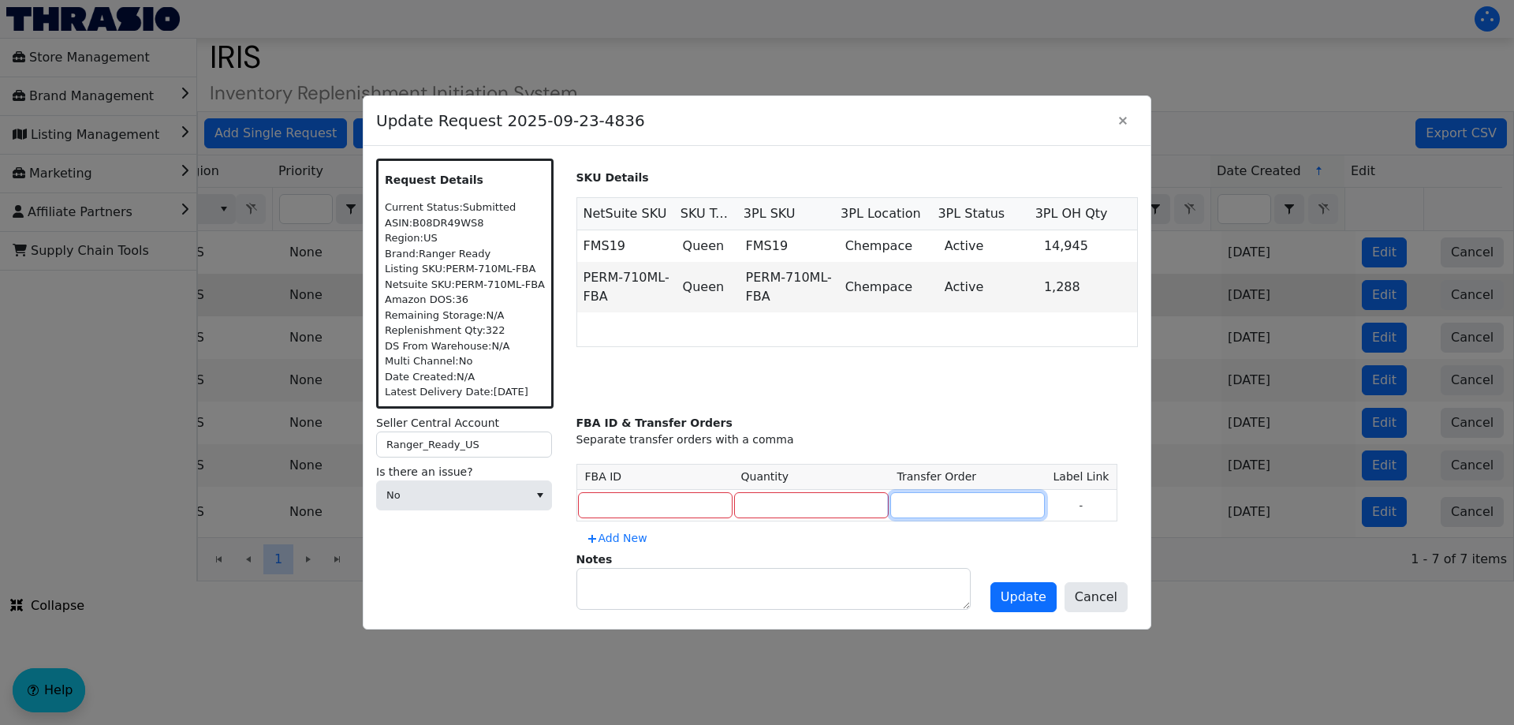
click at [890, 509] on input at bounding box center [967, 505] width 155 height 27
paste input "TO3117506"
type input "TO3117506"
click at [809, 506] on input "number" at bounding box center [811, 505] width 155 height 27
type input "2"
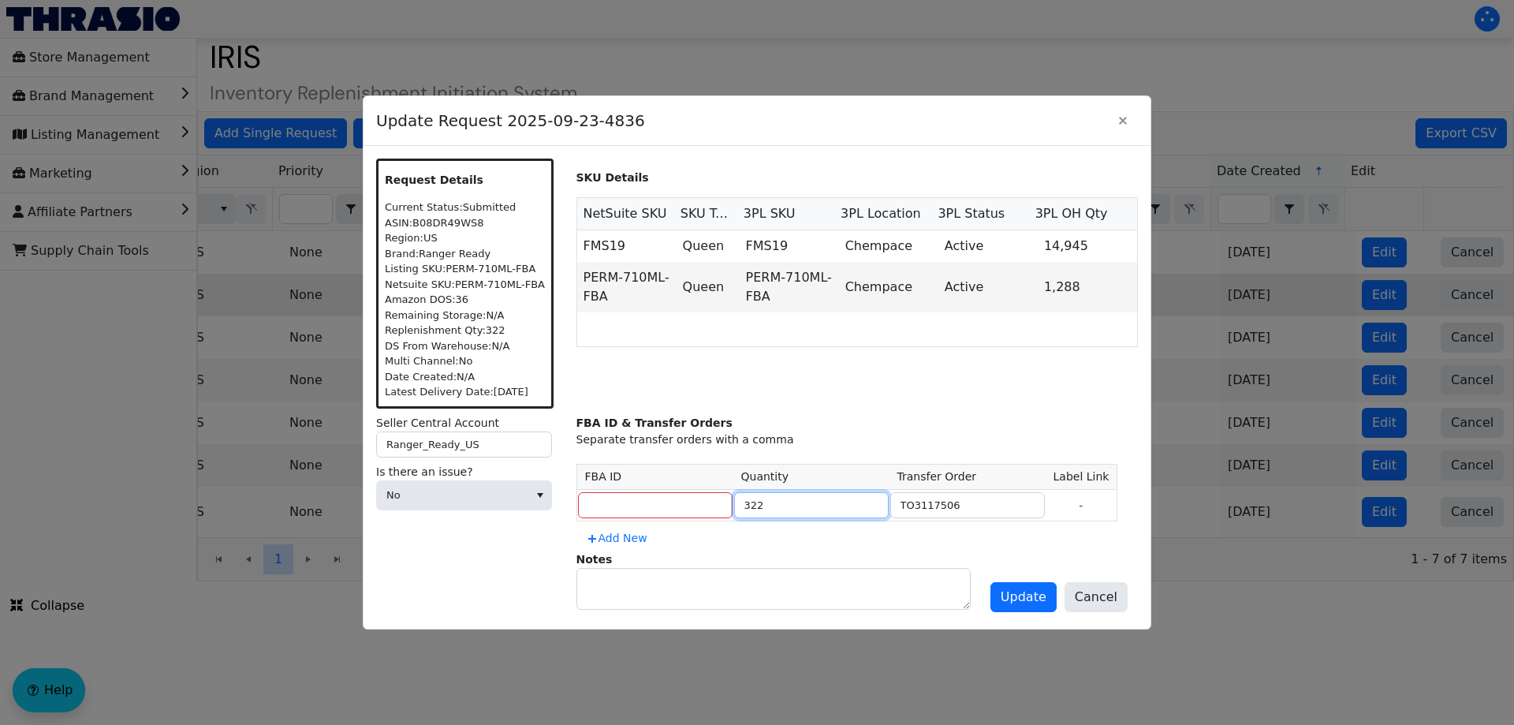
type input "322"
click at [648, 510] on input at bounding box center [655, 505] width 155 height 27
paste input "FBA191YMPR6Q"
type input "FBA191YMPR6Q"
click at [1046, 599] on span "Update" at bounding box center [1024, 596] width 46 height 19
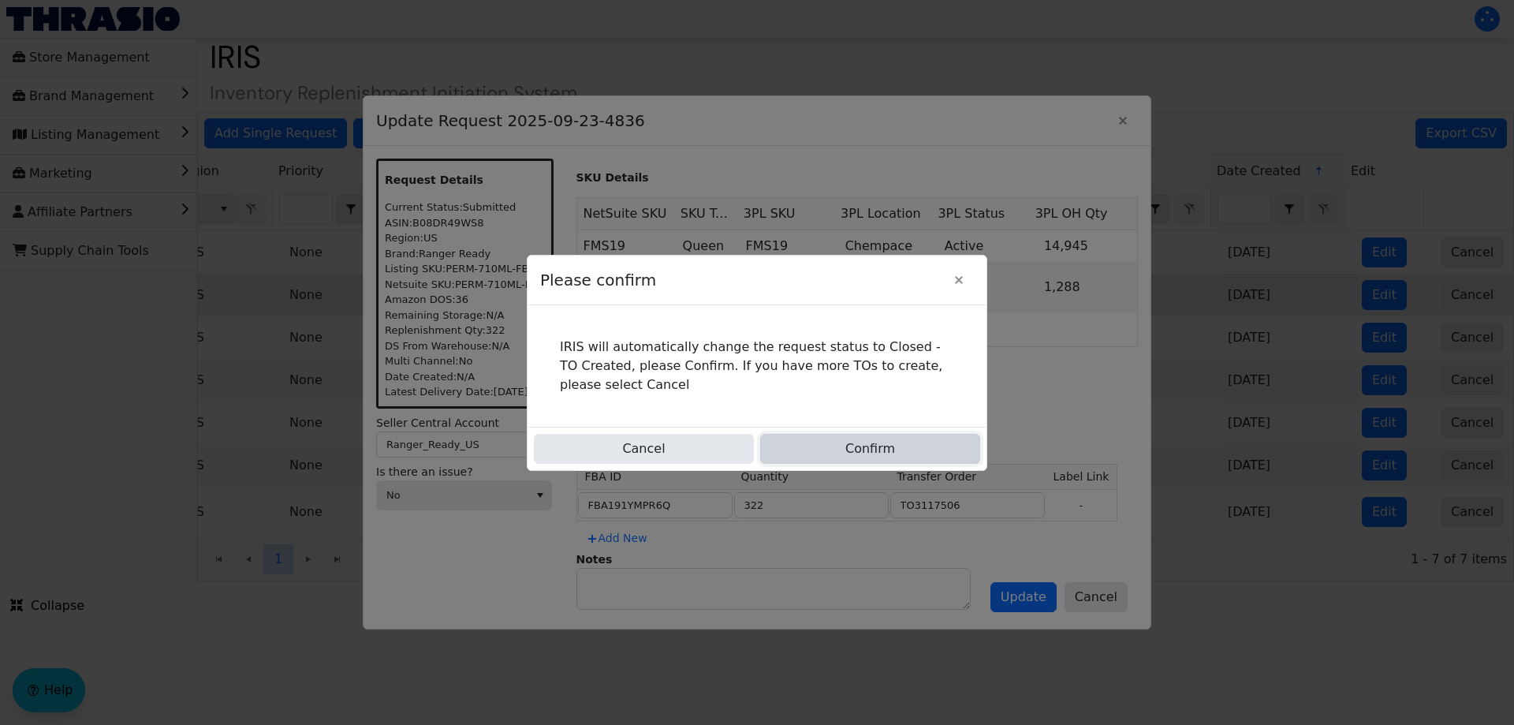
click at [871, 451] on button "Confirm" at bounding box center [870, 449] width 220 height 30
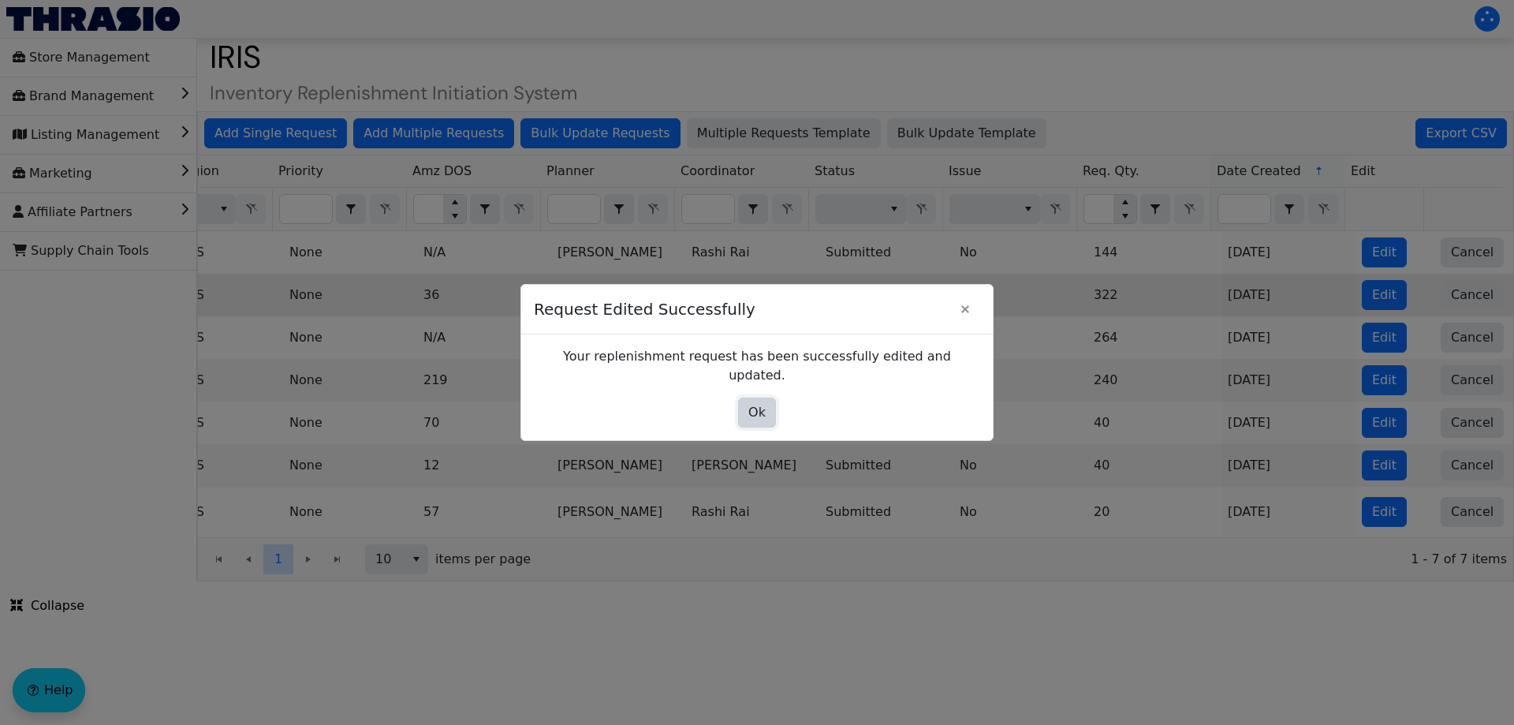
click at [757, 405] on span "Ok" at bounding box center [756, 412] width 17 height 19
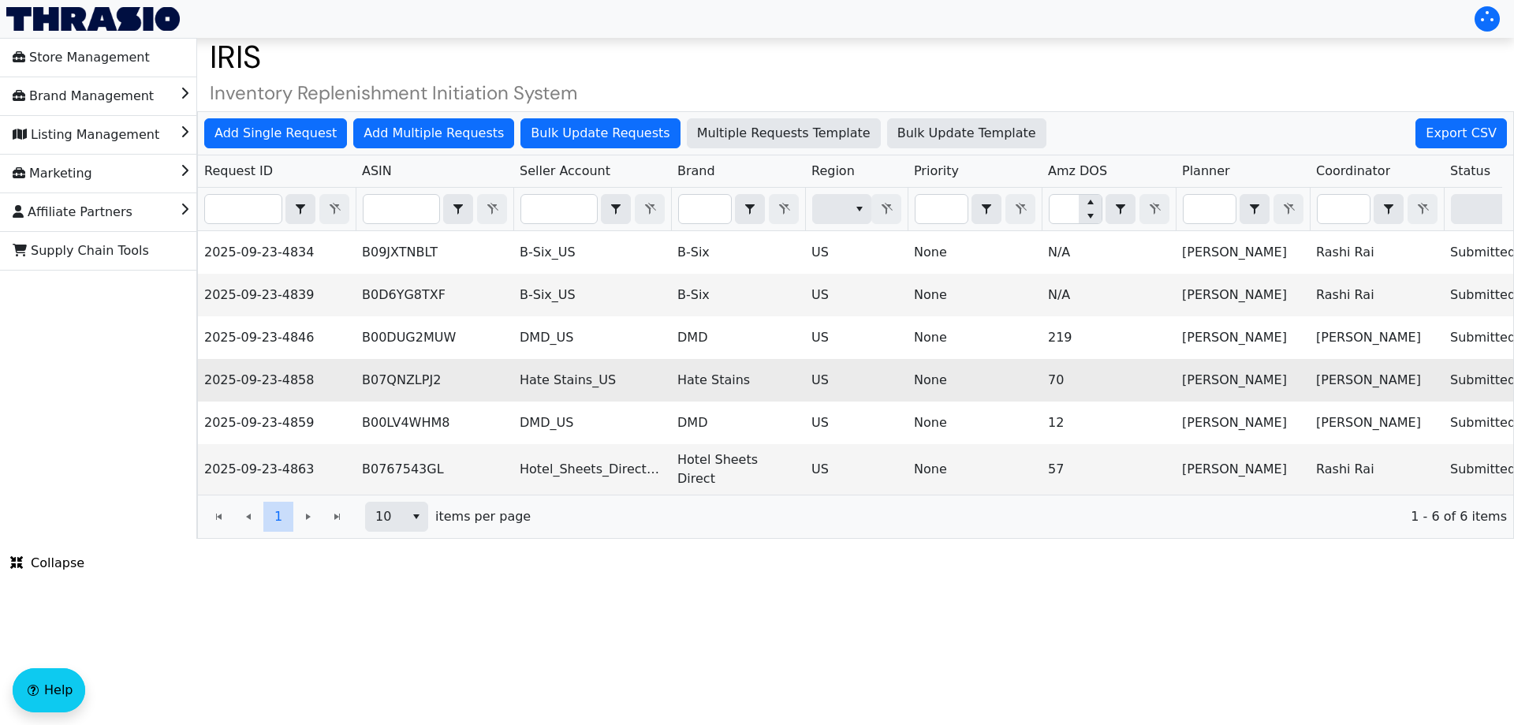
click at [417, 378] on td "B07QNZLPJ2" at bounding box center [435, 380] width 158 height 43
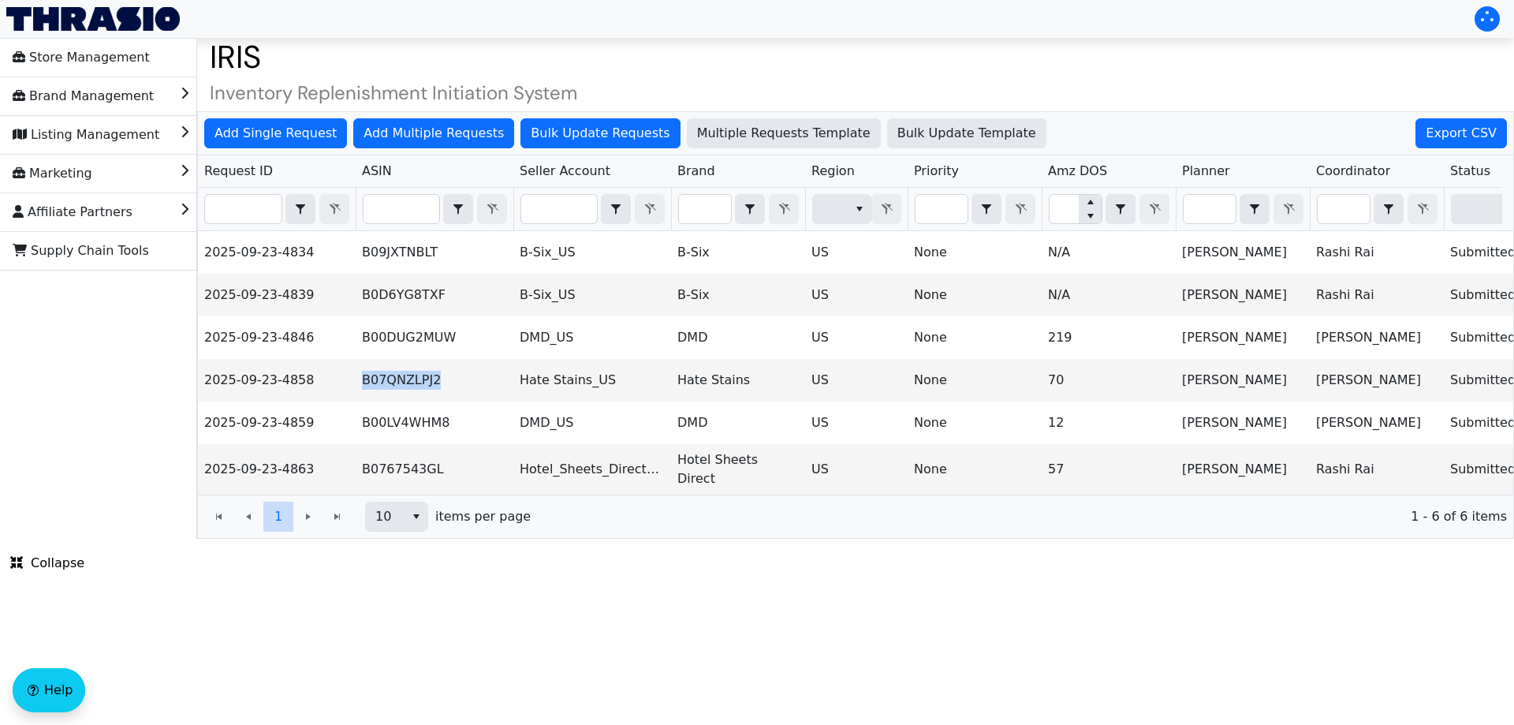
copy td "B07QNZLPJ2"
